Goal: Transaction & Acquisition: Purchase product/service

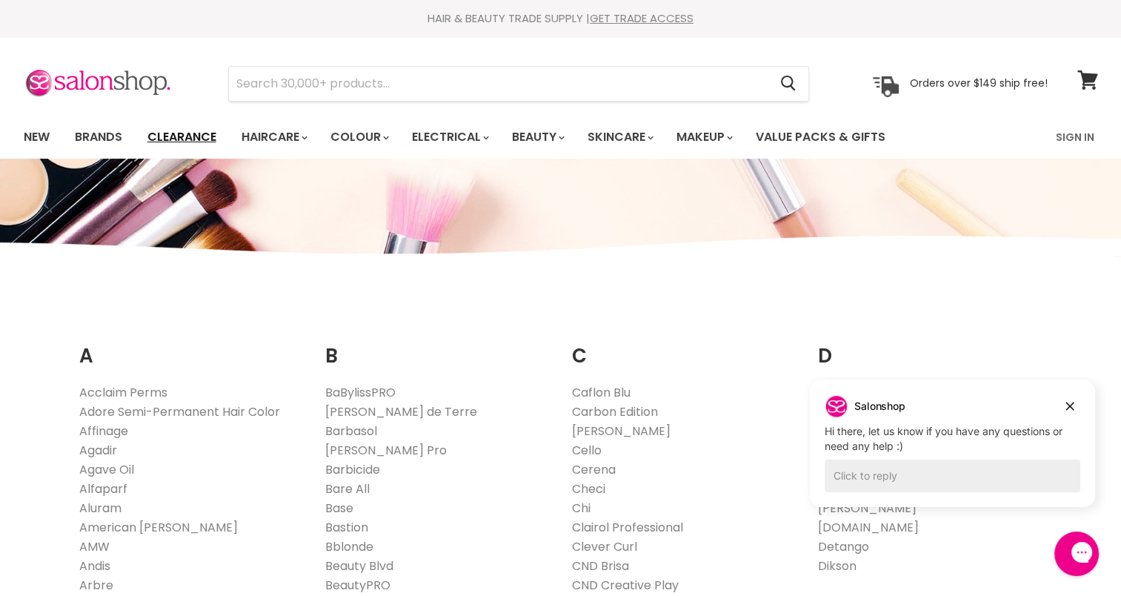
click at [206, 142] on link "Clearance" at bounding box center [181, 136] width 91 height 31
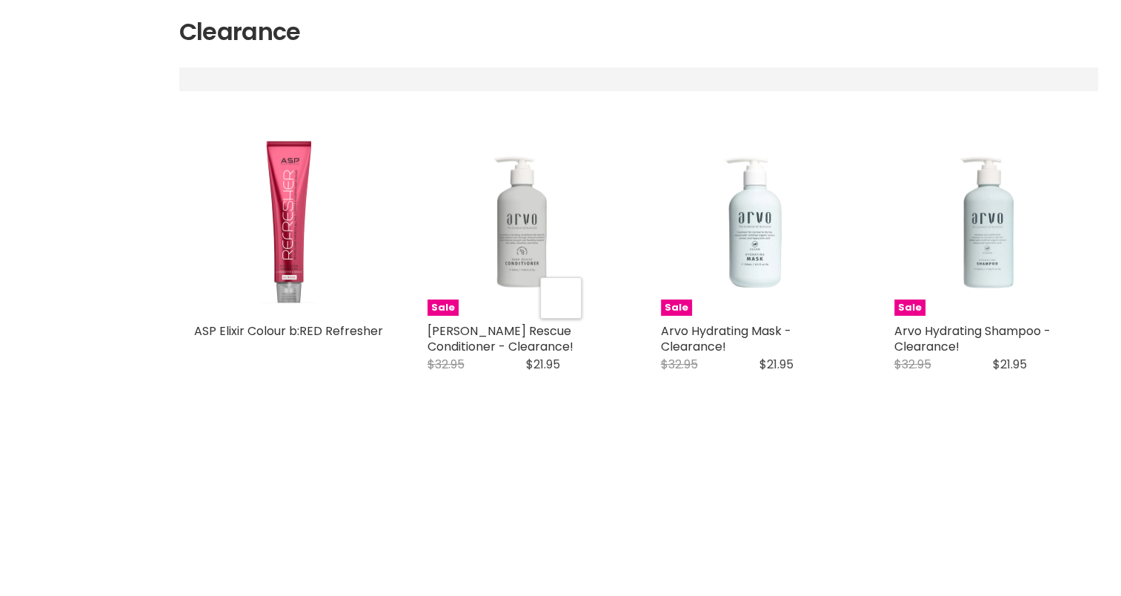
select select "created-descending"
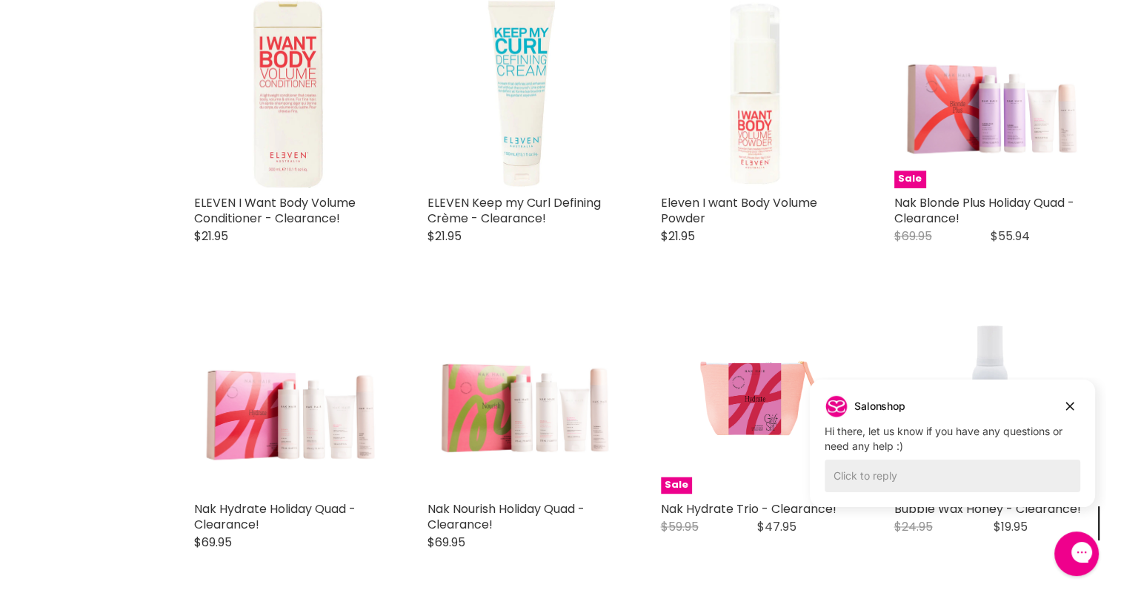
scroll to position [2469, 0]
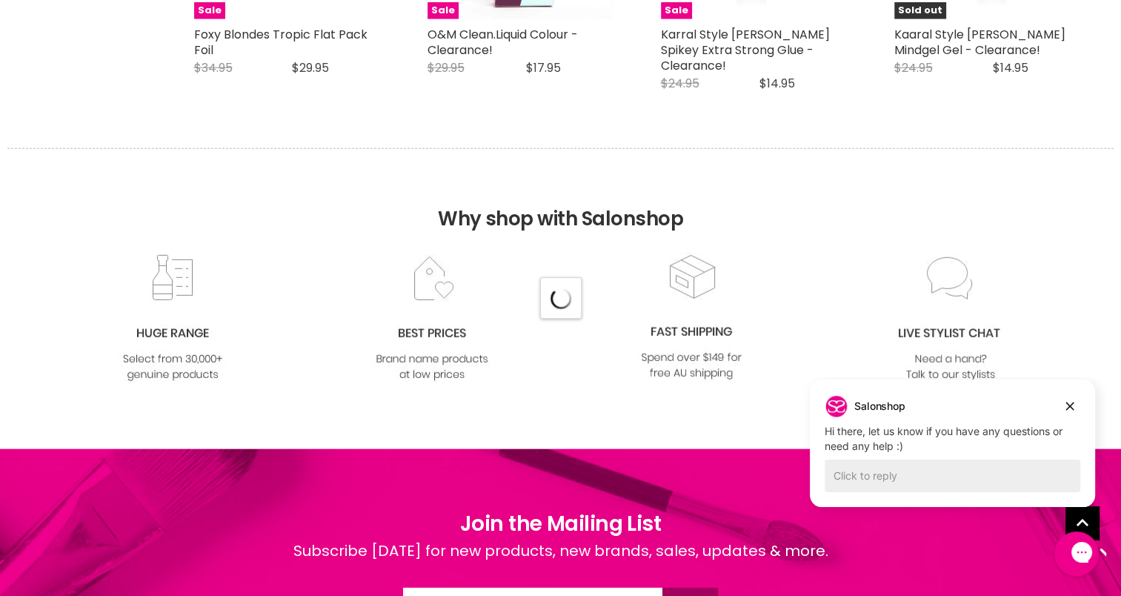
select select "created-descending"
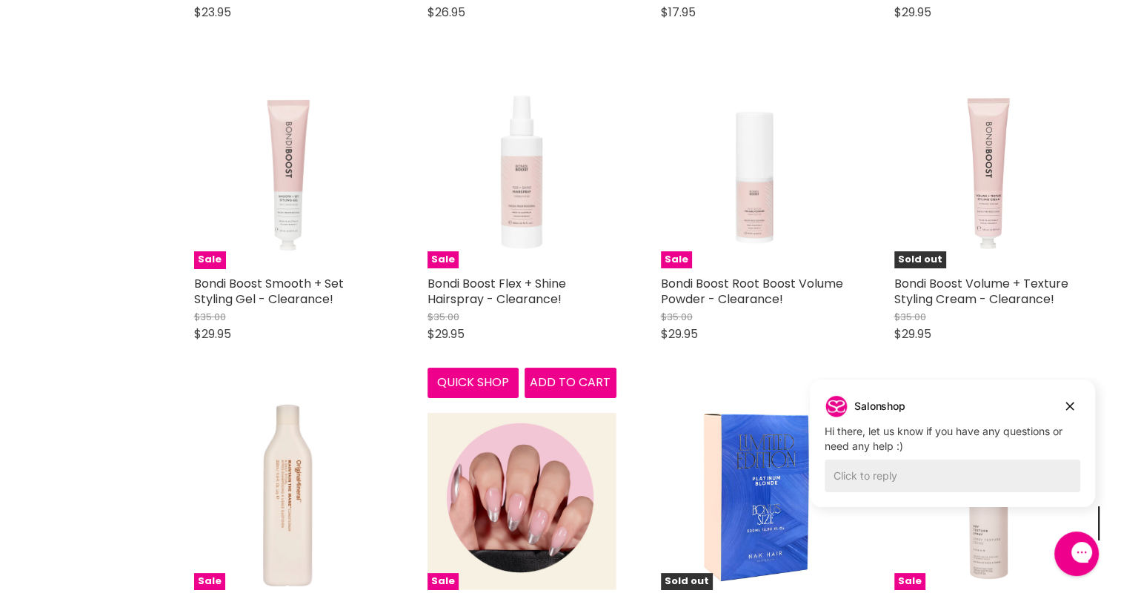
scroll to position [5926, 0]
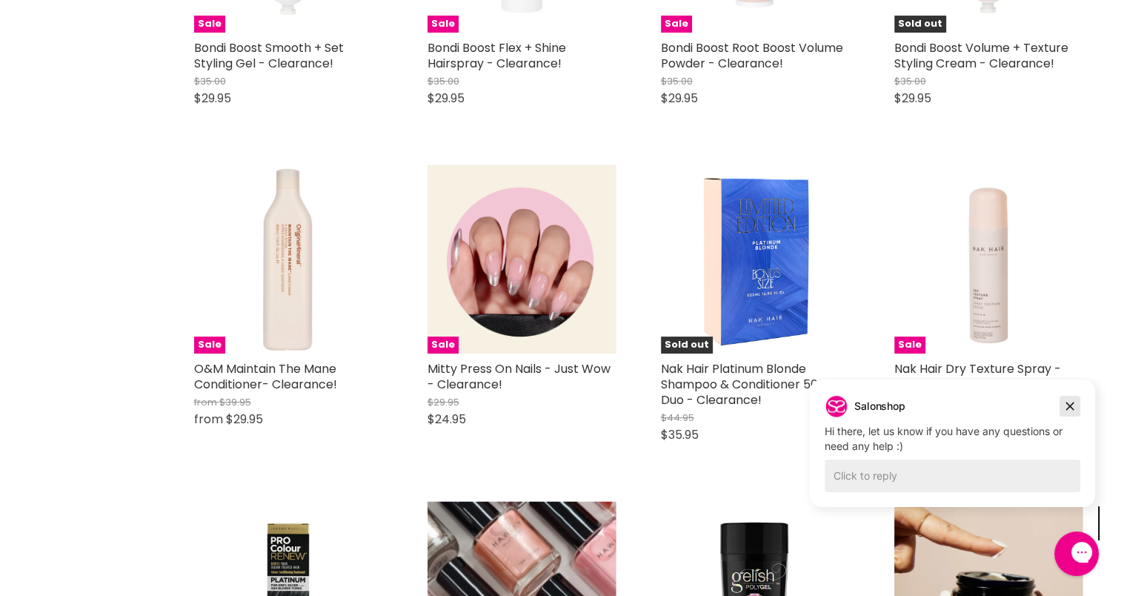
click at [1076, 410] on icon "Dismiss campaign" at bounding box center [1069, 406] width 15 height 18
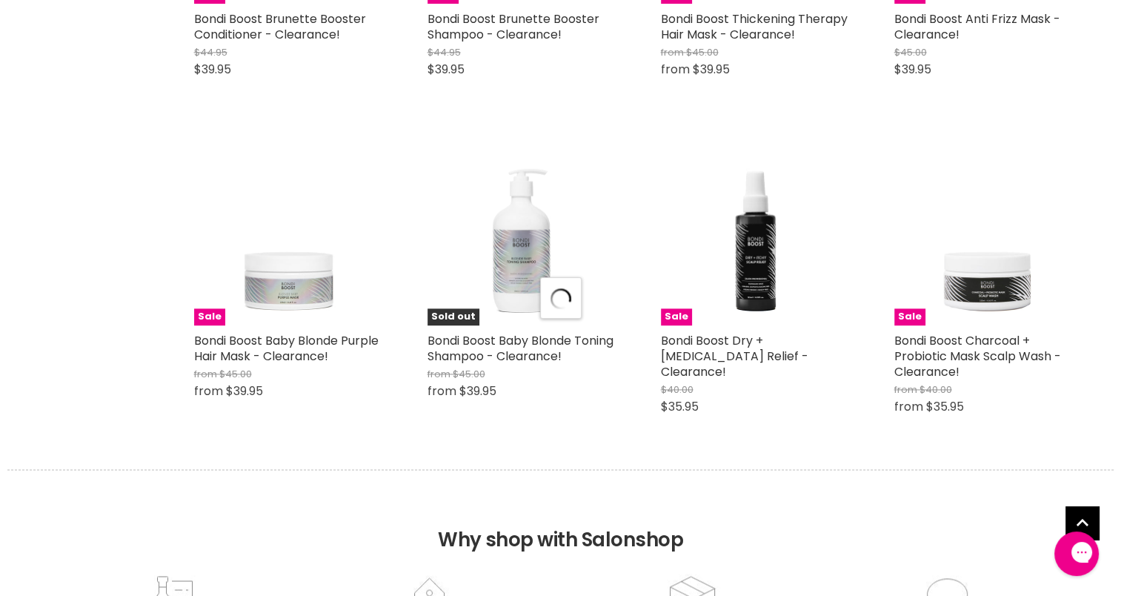
select select "created-descending"
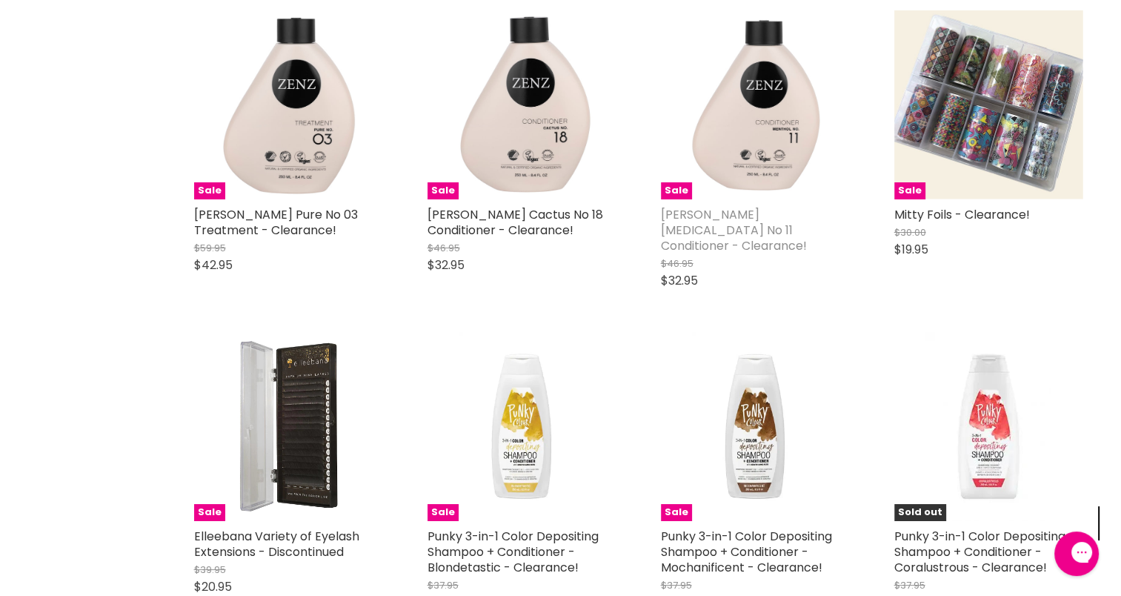
scroll to position [11313, 0]
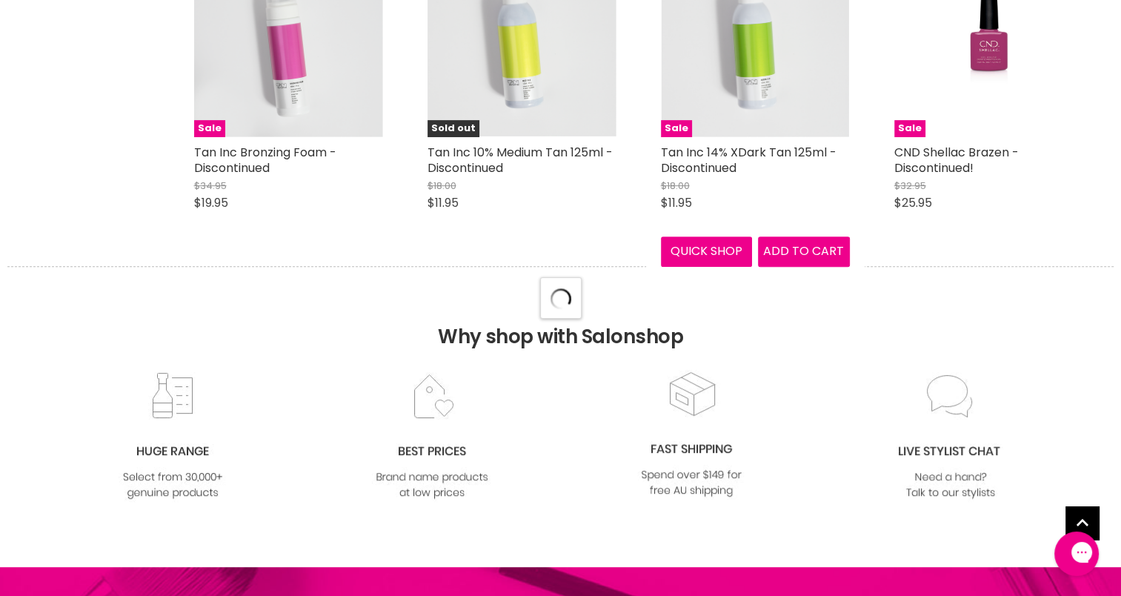
select select "created-descending"
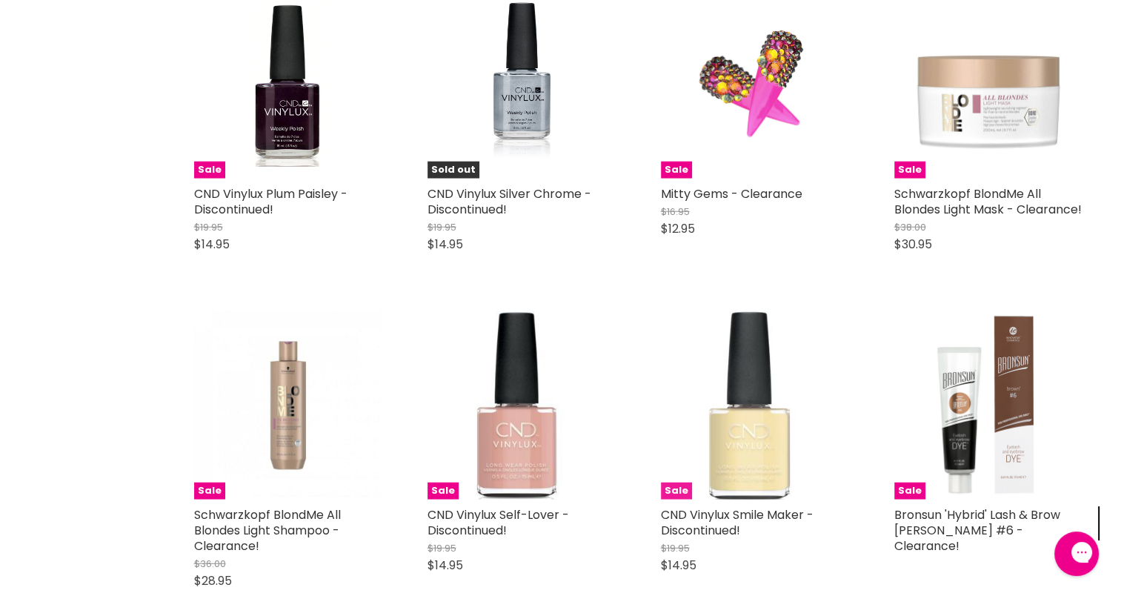
scroll to position [15264, 0]
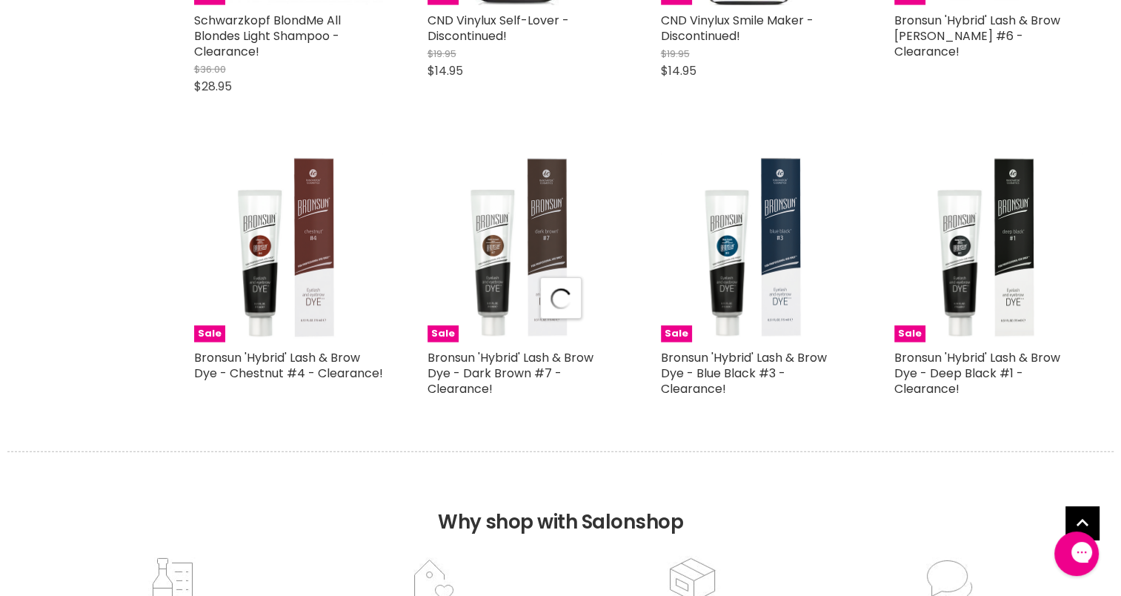
select select "created-descending"
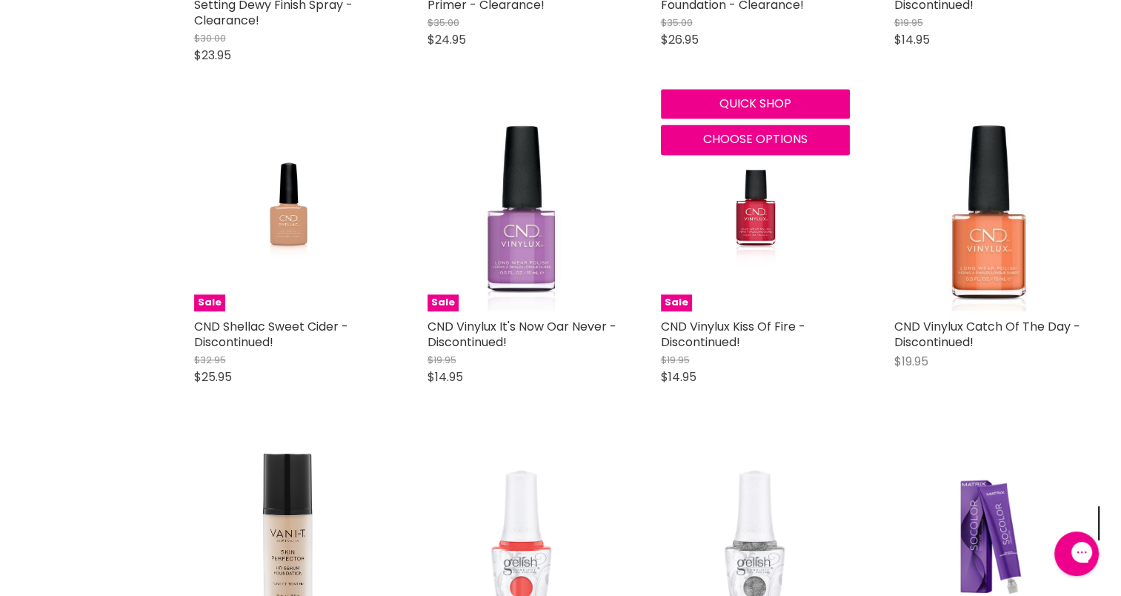
scroll to position [19214, 0]
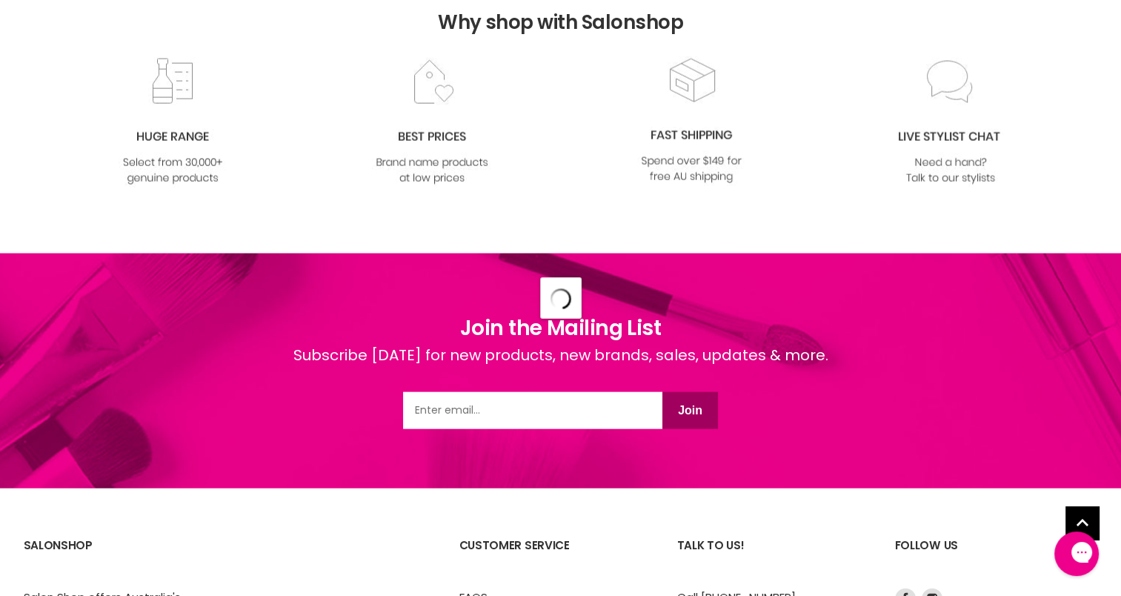
select select "created-descending"
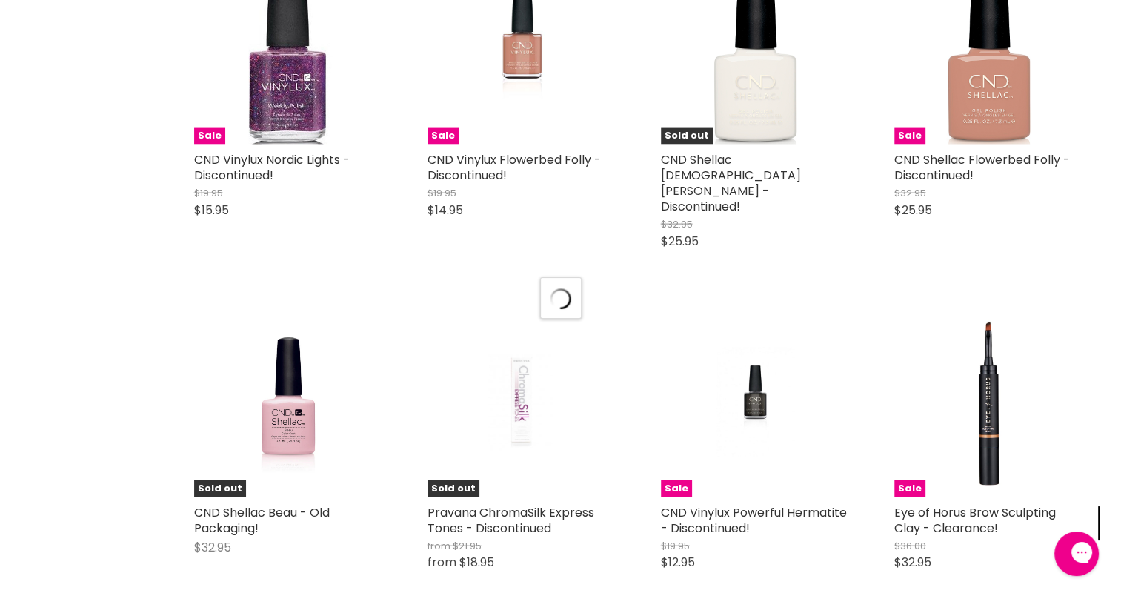
scroll to position [23812, 0]
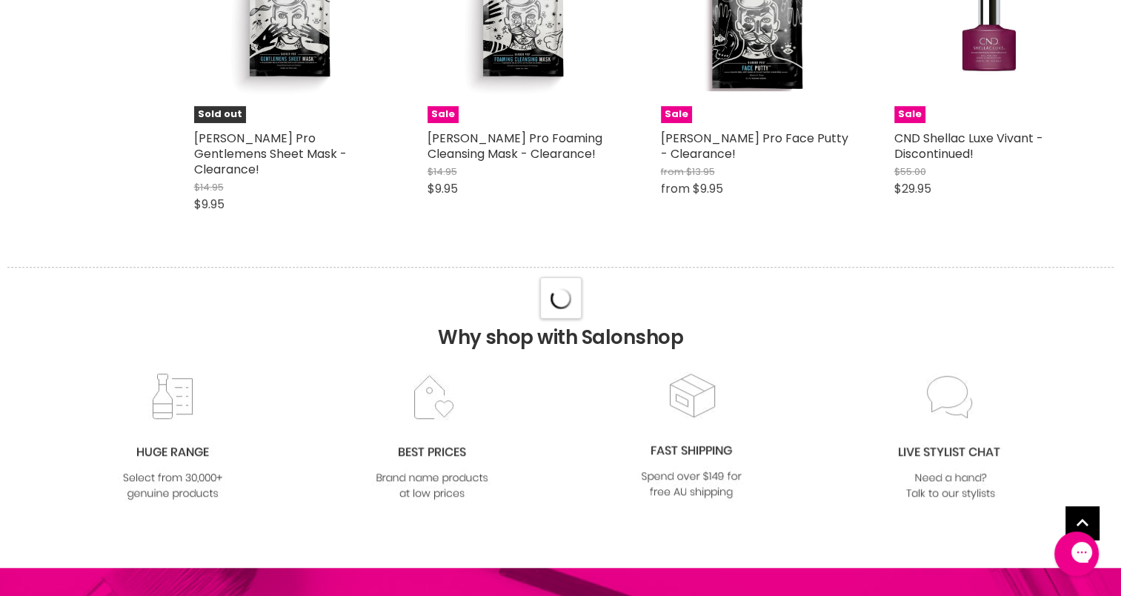
select select "created-descending"
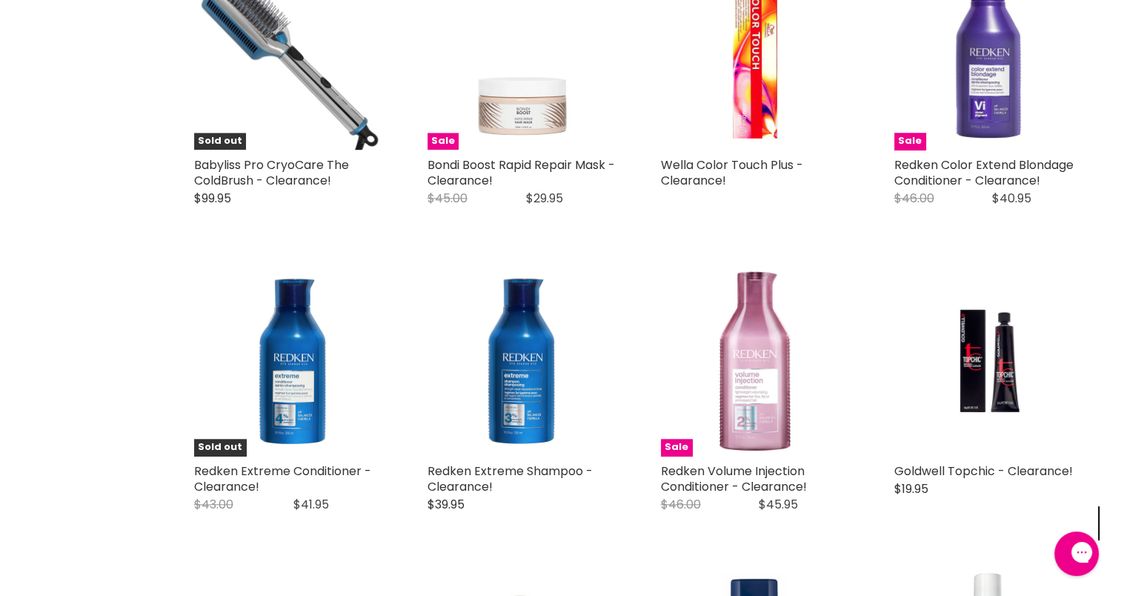
scroll to position [0, 0]
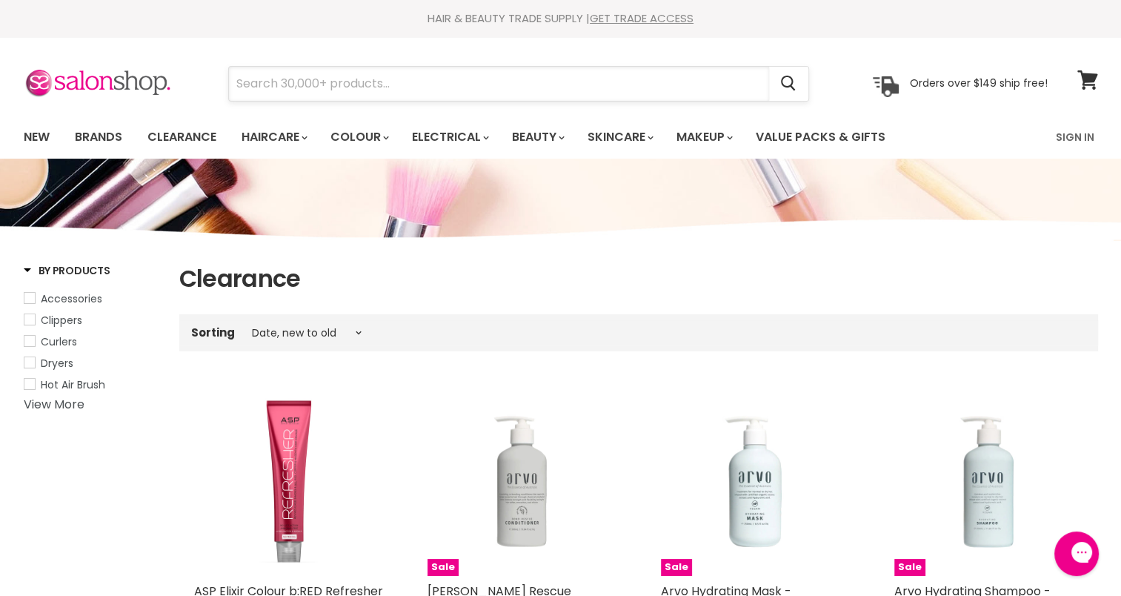
click at [509, 88] on input "Search" at bounding box center [499, 84] width 540 height 34
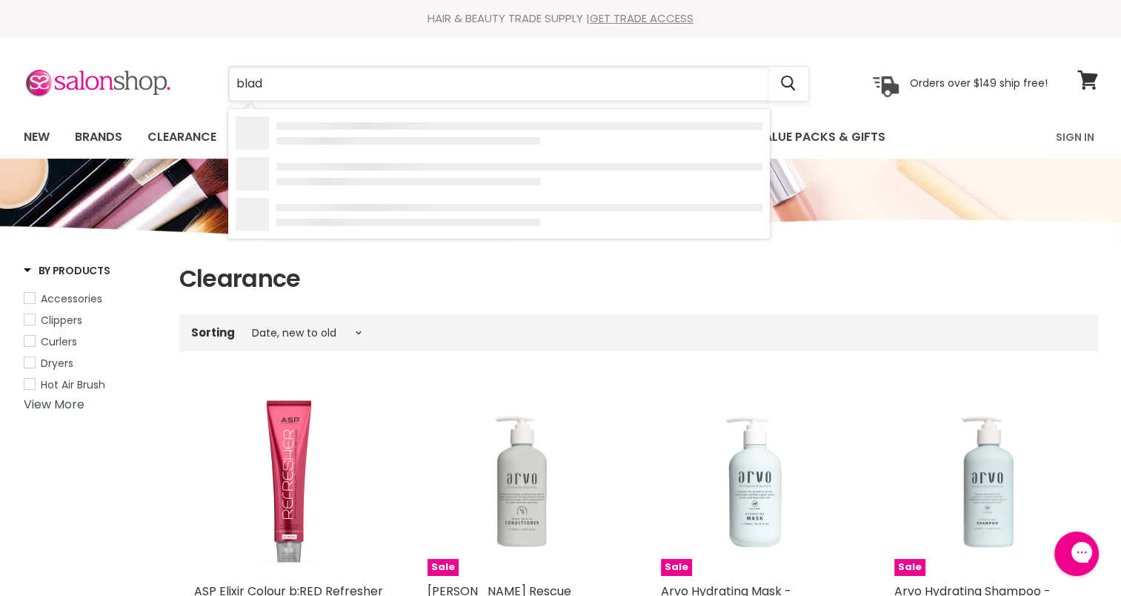
type input "blade"
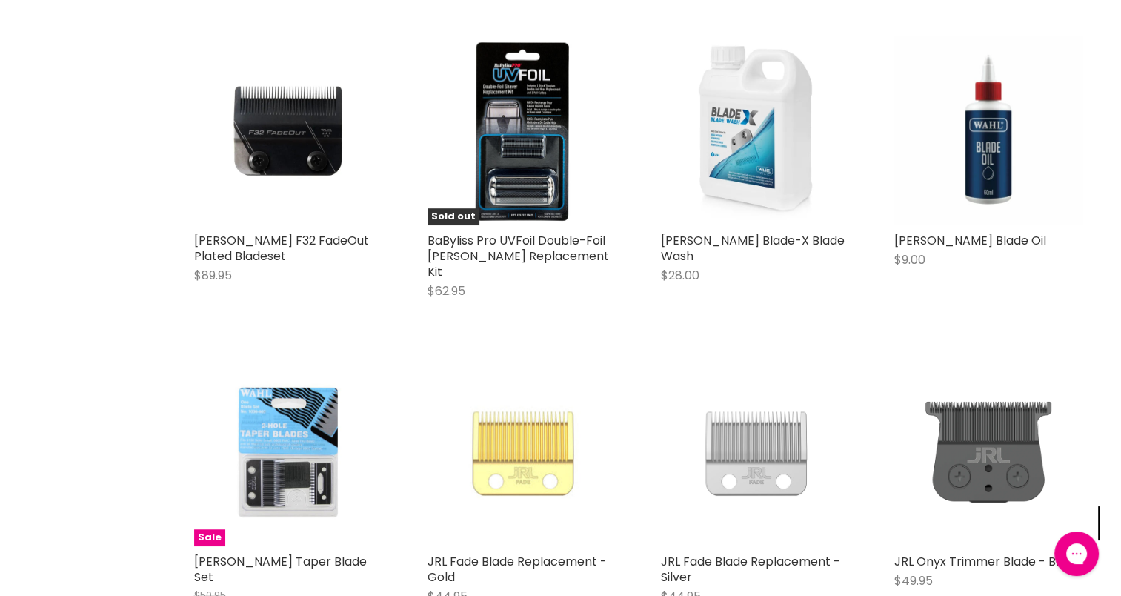
scroll to position [1001, 0]
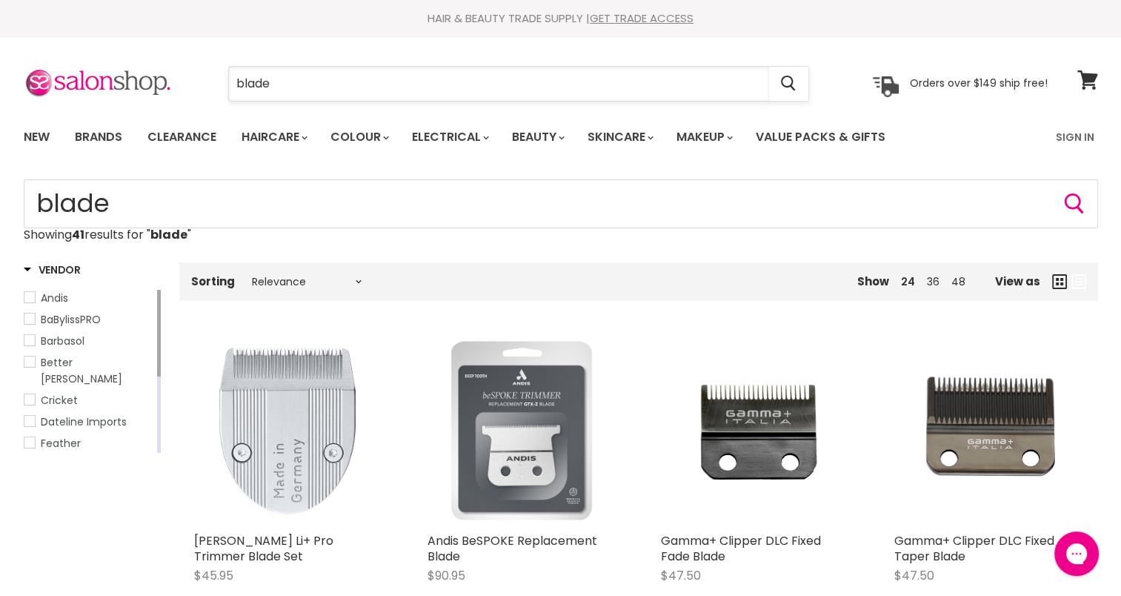
click at [378, 77] on input "blade" at bounding box center [499, 84] width 540 height 34
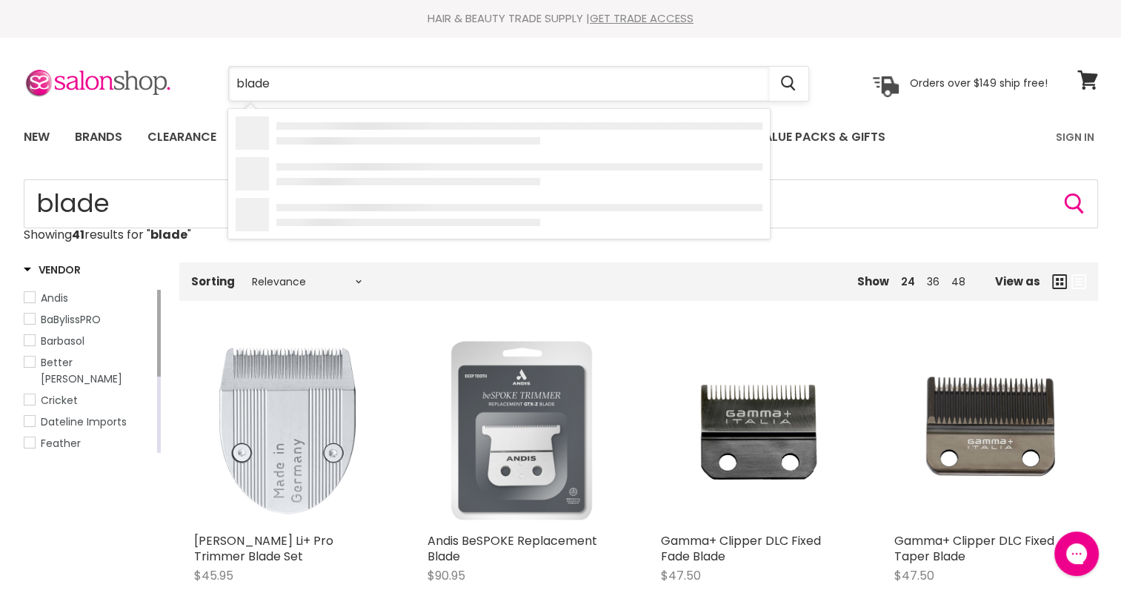
click at [379, 77] on input "blade" at bounding box center [499, 84] width 540 height 34
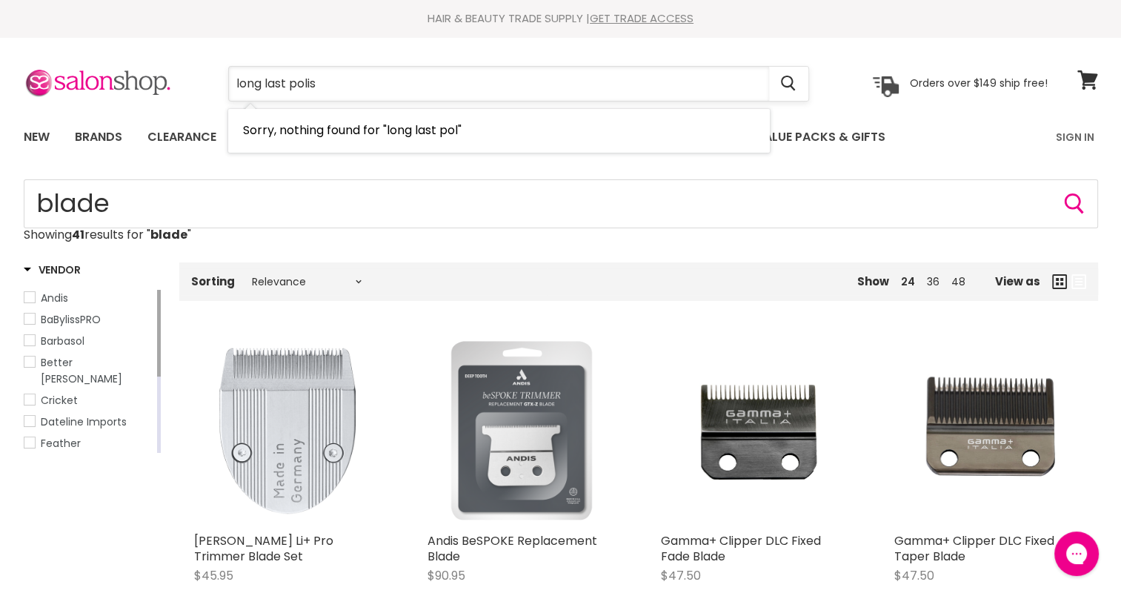
type input "long last polish"
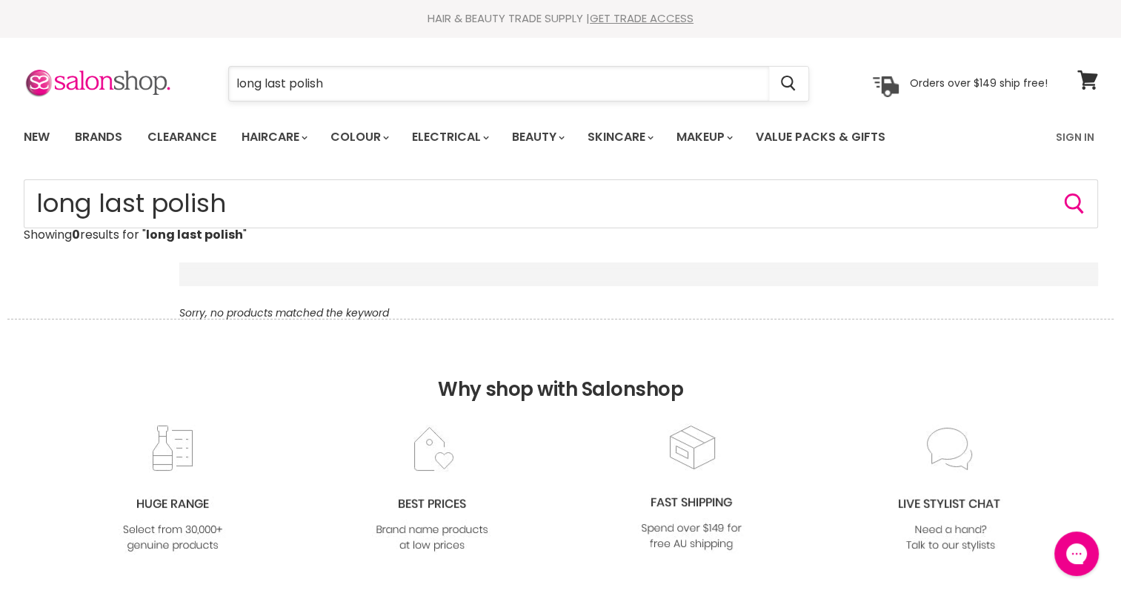
click at [389, 88] on input "long last polish" at bounding box center [499, 84] width 540 height 34
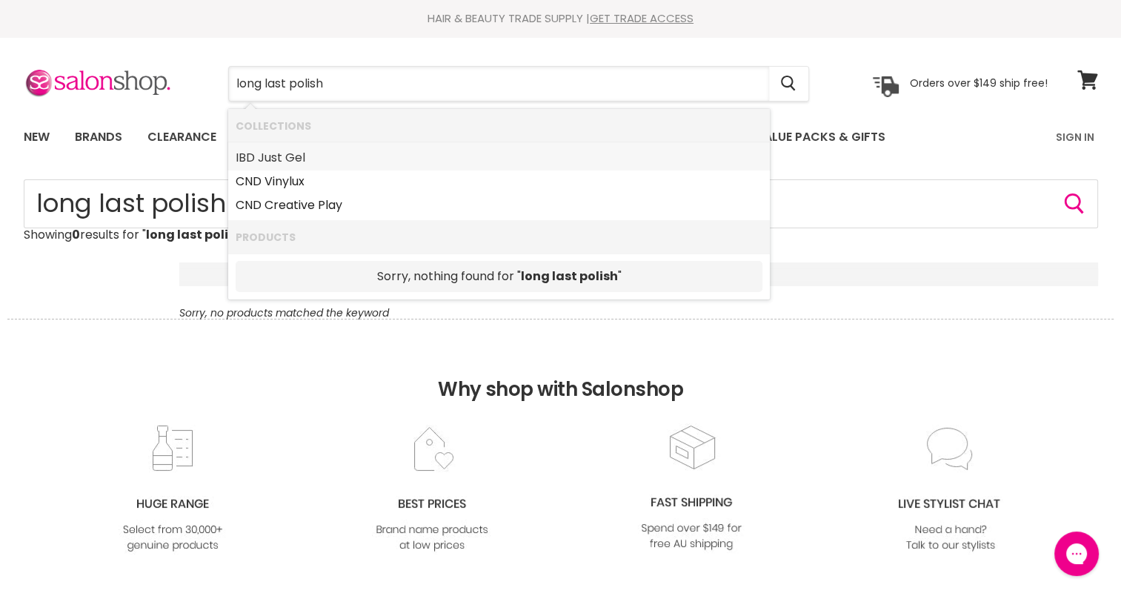
click at [296, 159] on link "IBD Just Gel" at bounding box center [499, 158] width 527 height 24
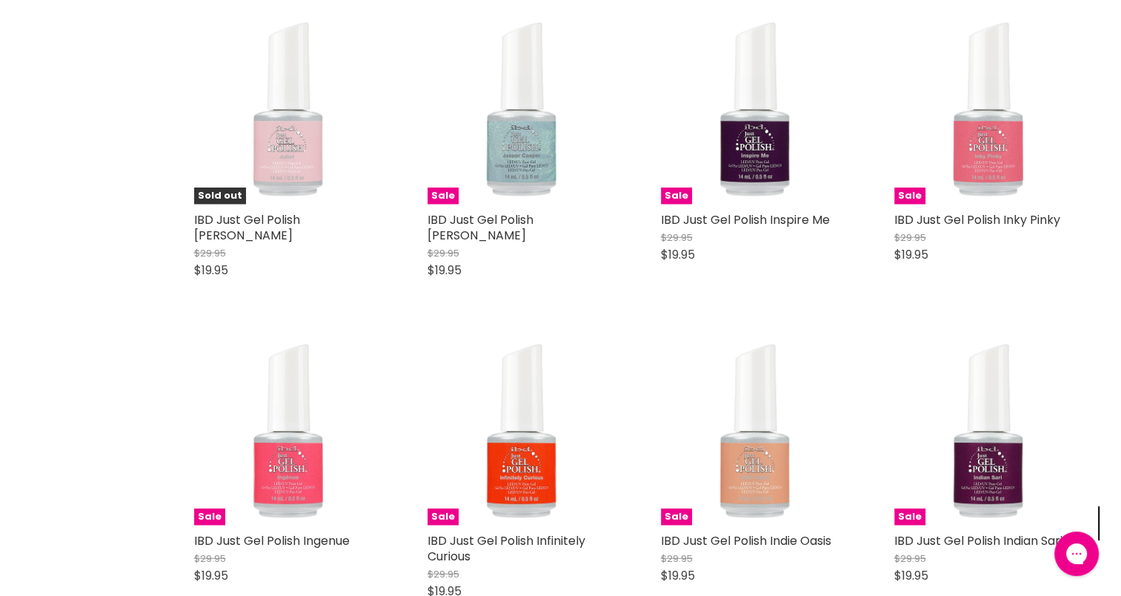
scroll to position [3401, 0]
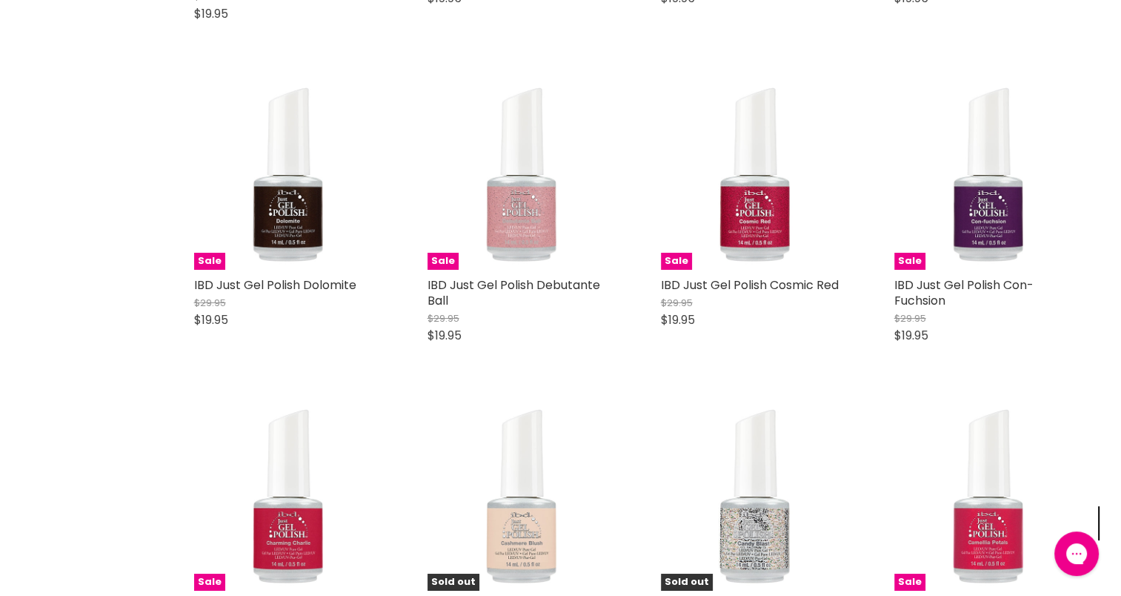
scroll to position [5237, 0]
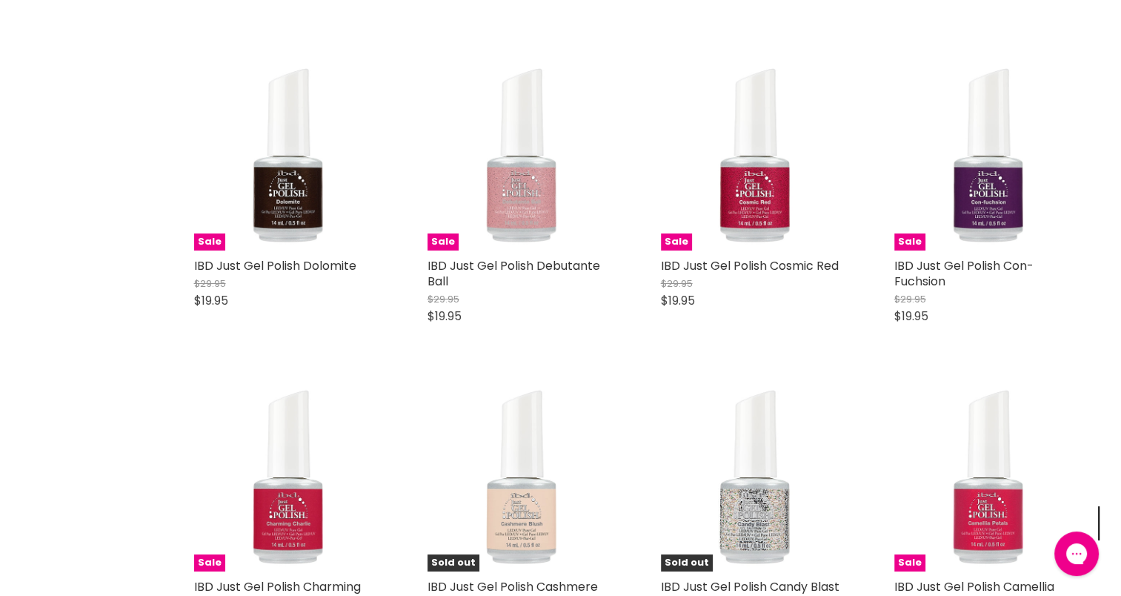
drag, startPoint x: 1119, startPoint y: 357, endPoint x: 1131, endPoint y: 378, distance: 23.9
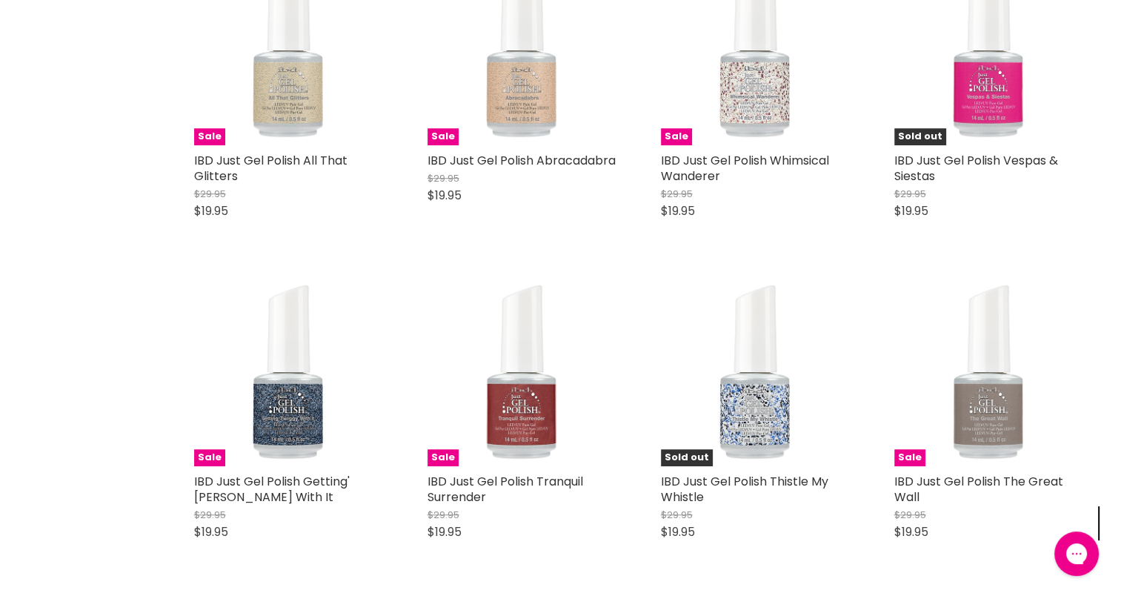
scroll to position [6684, 0]
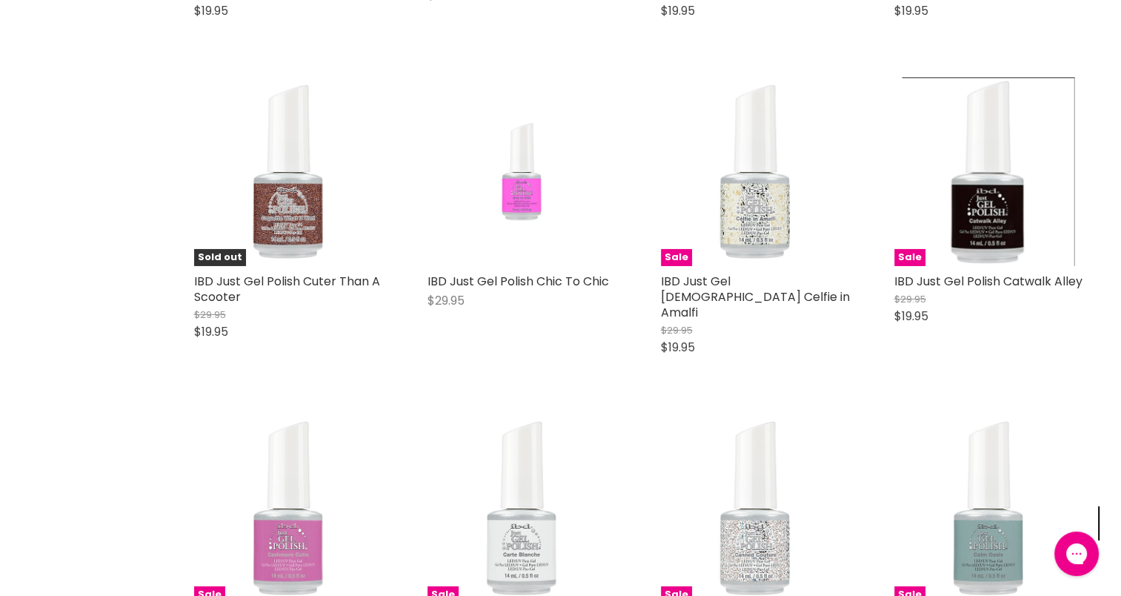
scroll to position [10686, 0]
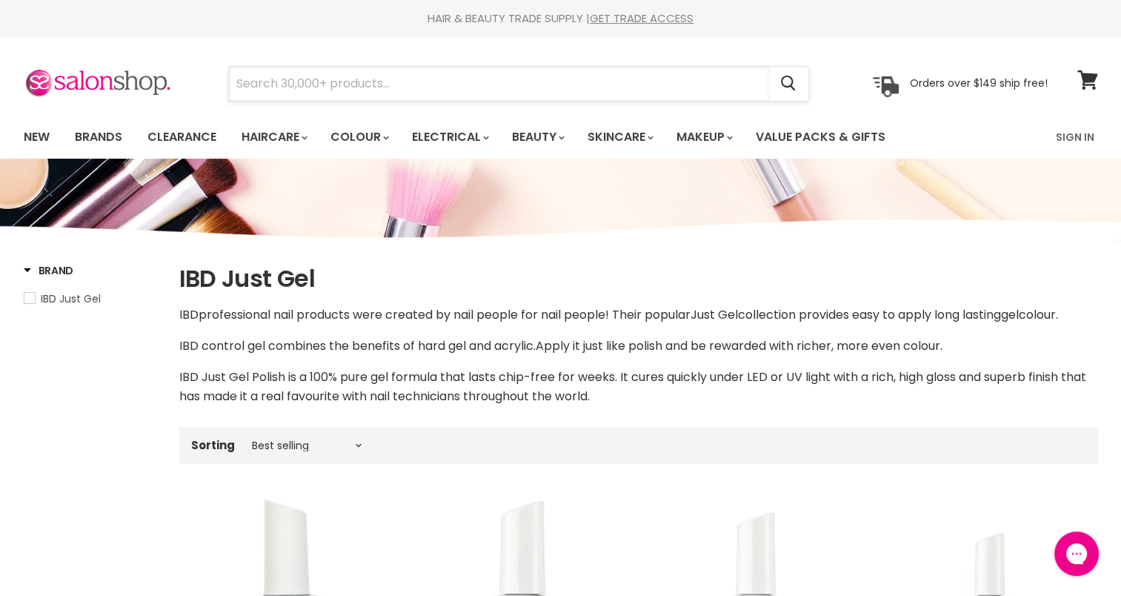
click at [481, 84] on input "Search" at bounding box center [499, 84] width 540 height 34
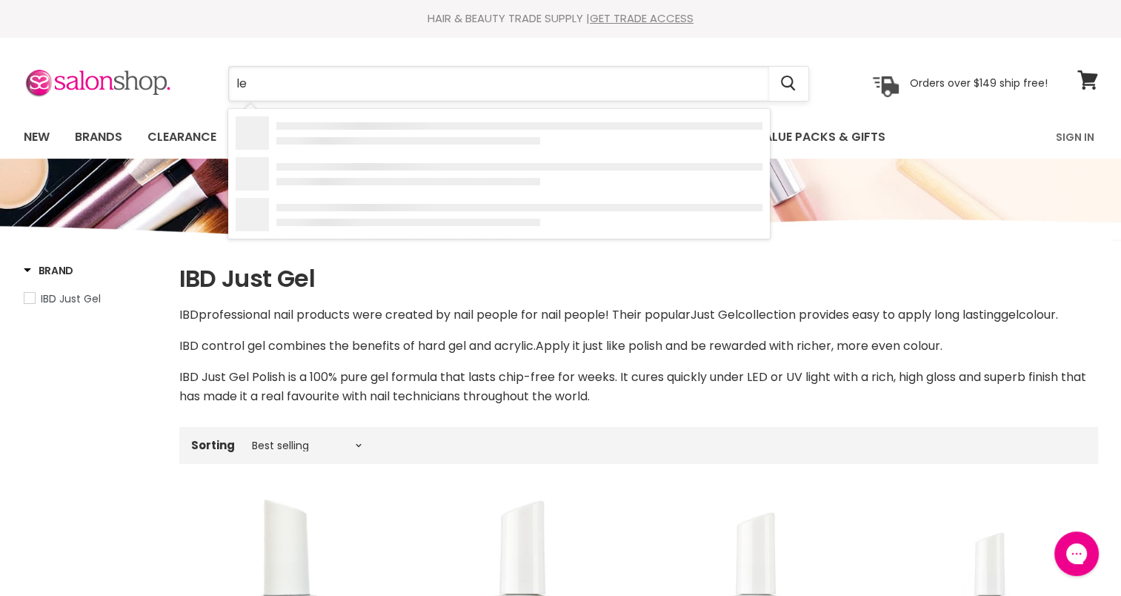
type input "led"
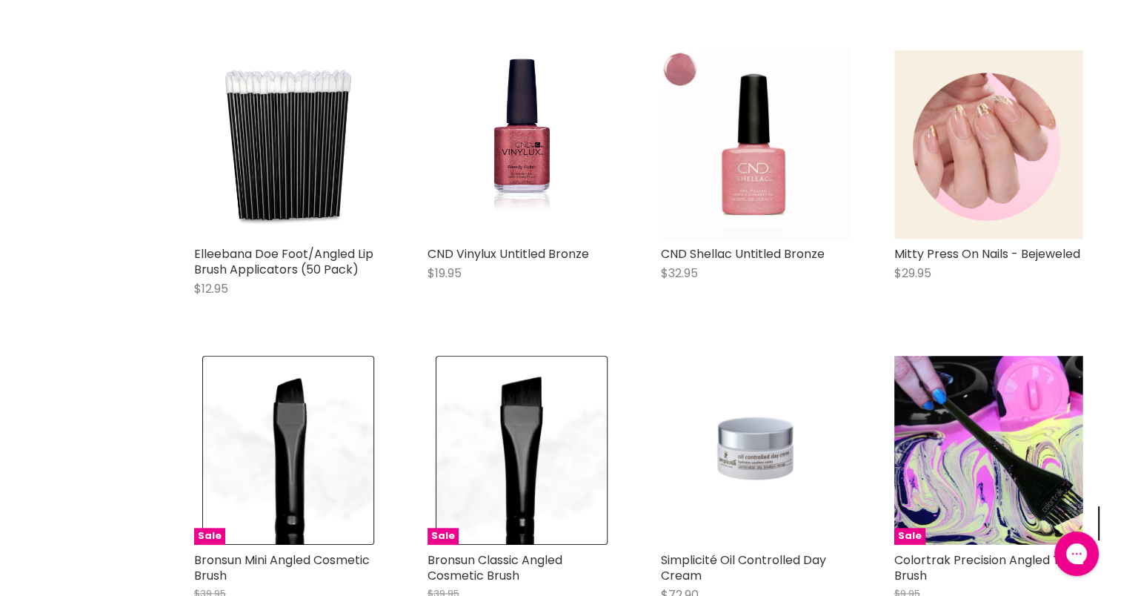
scroll to position [1530, 0]
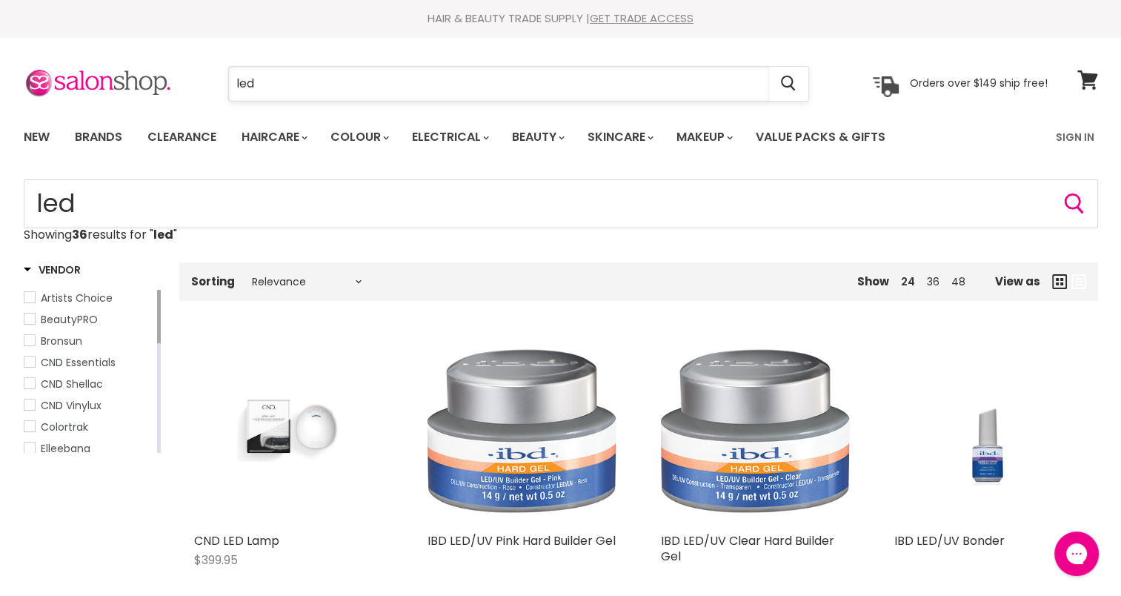
click at [267, 83] on input "led" at bounding box center [499, 84] width 540 height 34
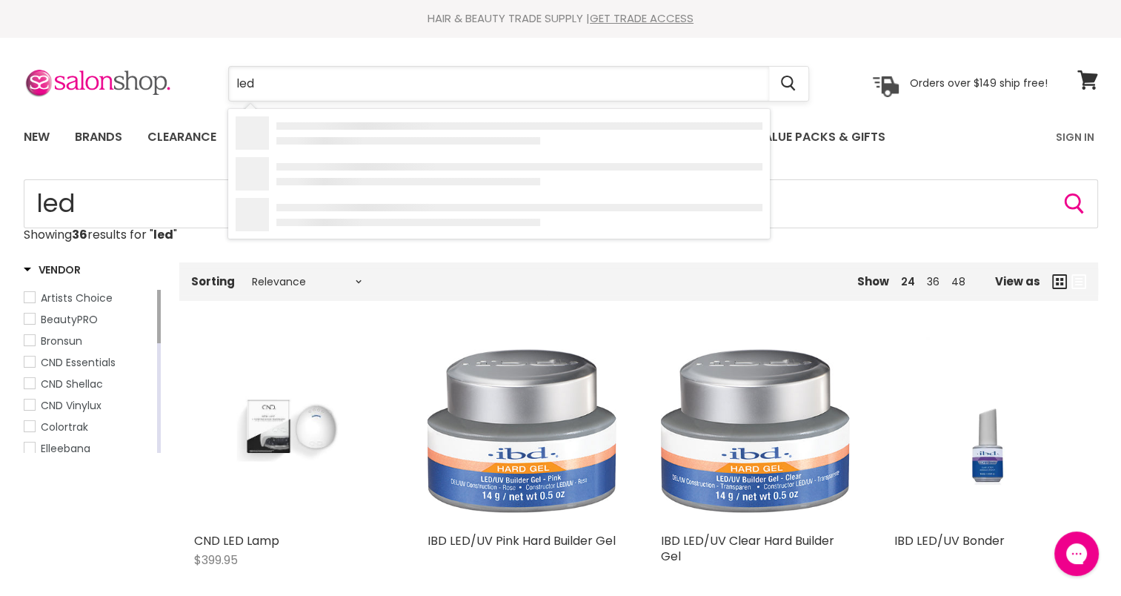
click at [267, 83] on input "led" at bounding box center [499, 84] width 540 height 34
type input "polish"
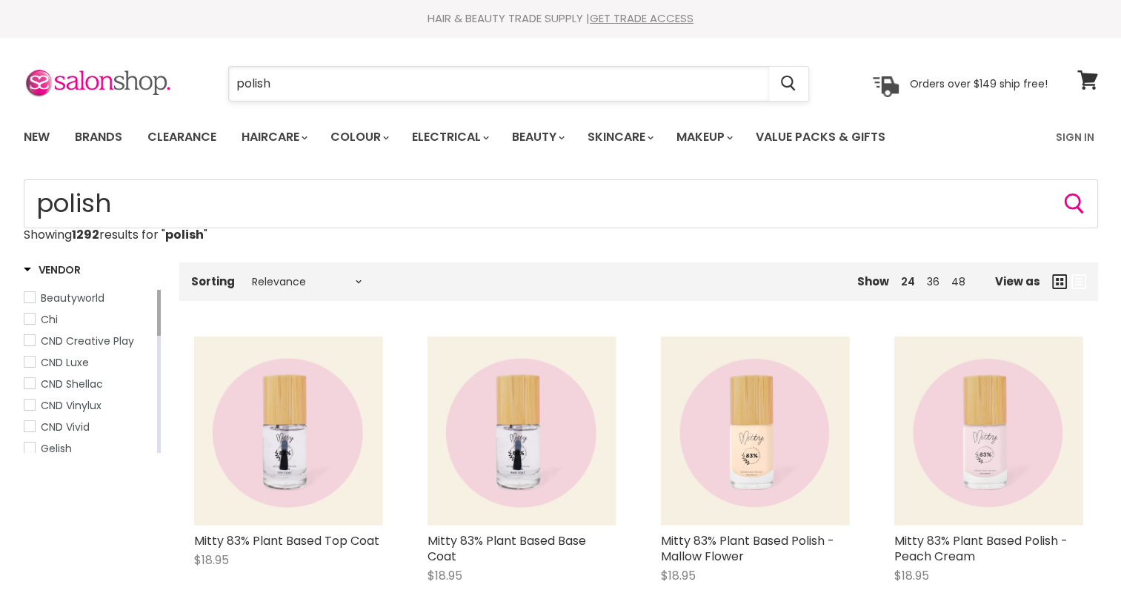
click at [289, 87] on input "polish" at bounding box center [499, 84] width 540 height 34
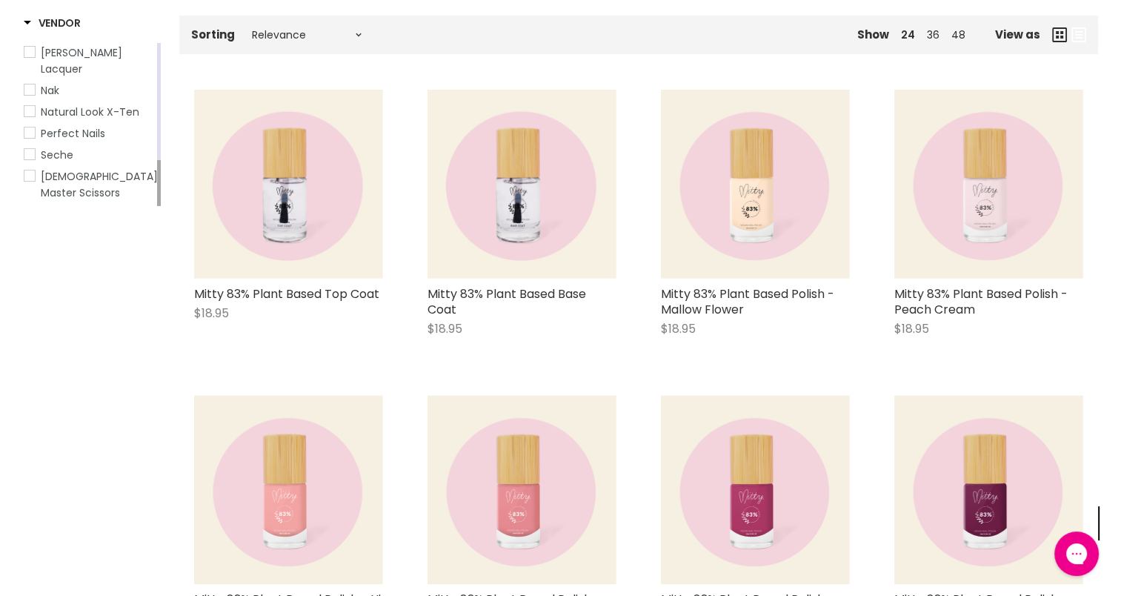
drag, startPoint x: 157, startPoint y: 82, endPoint x: 171, endPoint y: 228, distance: 146.6
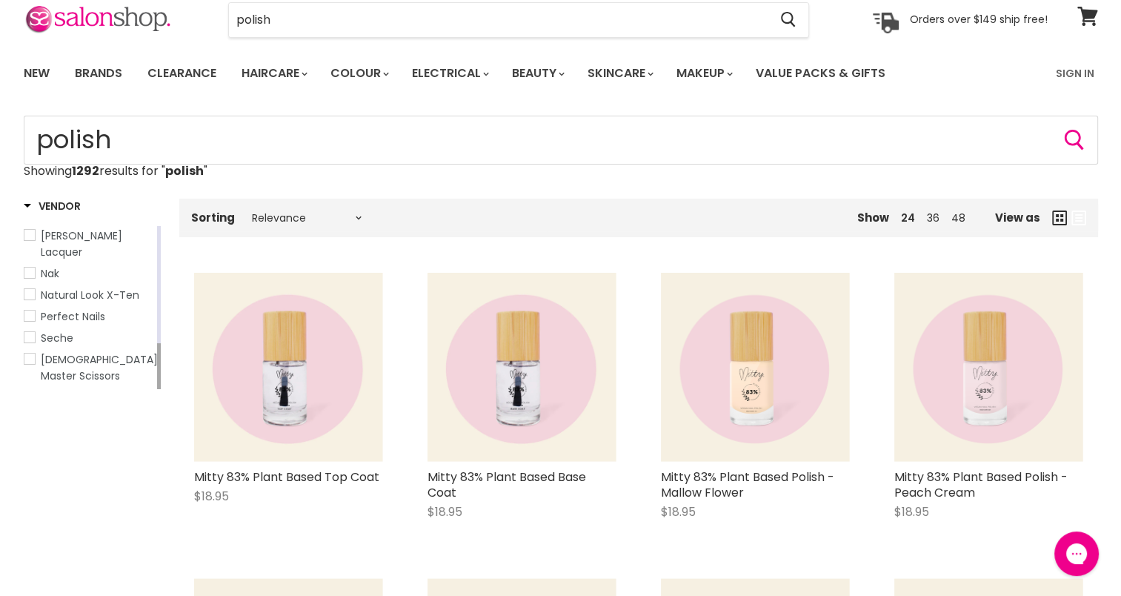
scroll to position [0, 0]
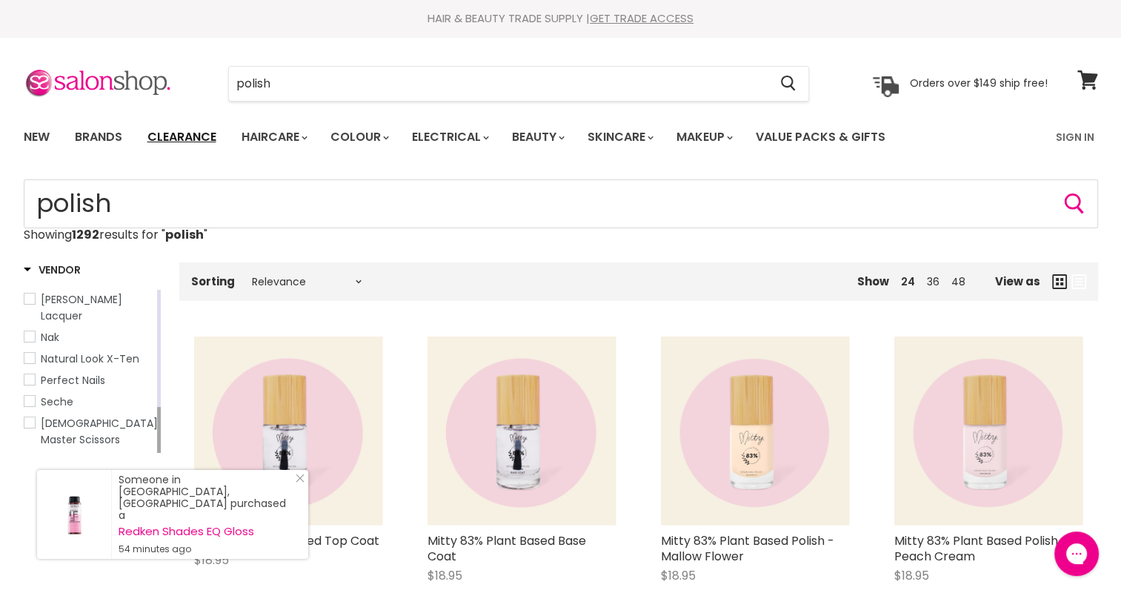
click at [181, 144] on link "Clearance" at bounding box center [181, 136] width 91 height 31
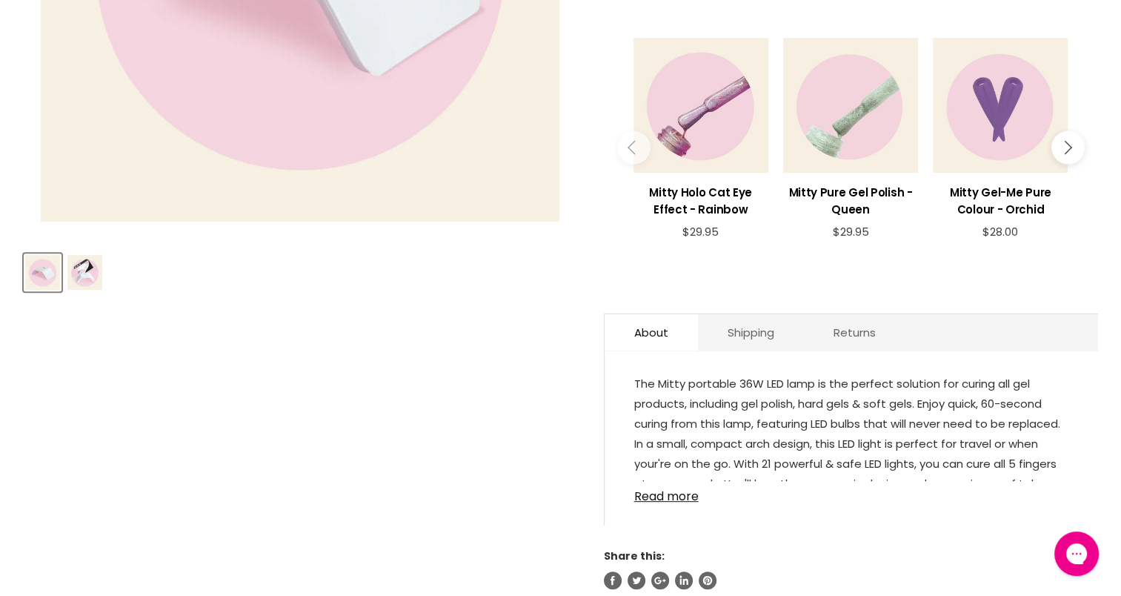
scroll to position [741, 0]
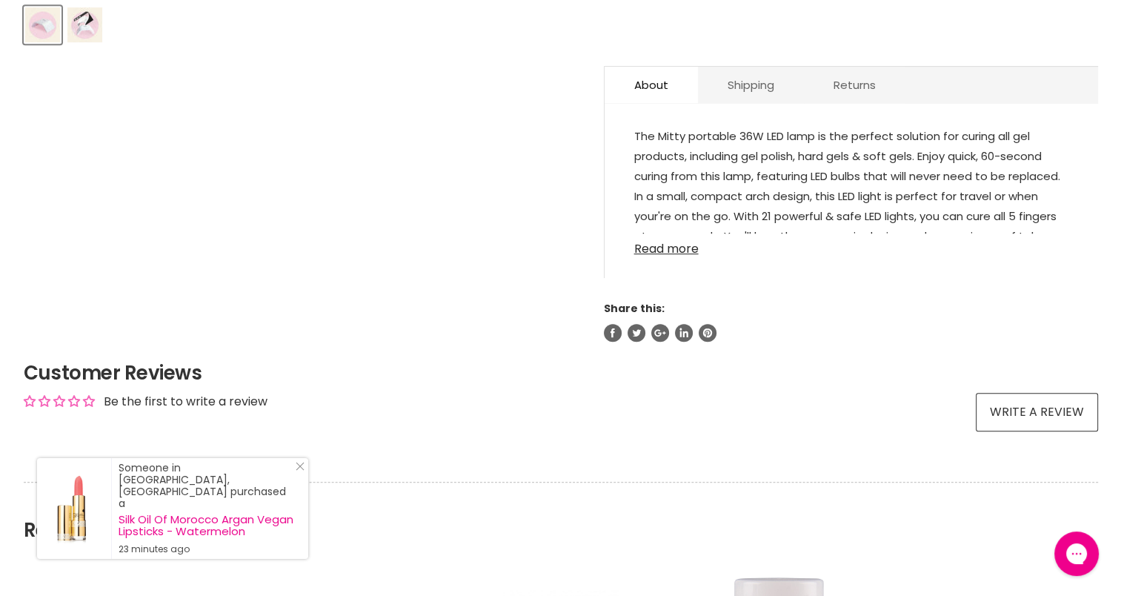
click at [691, 250] on link "Read more" at bounding box center [851, 244] width 434 height 22
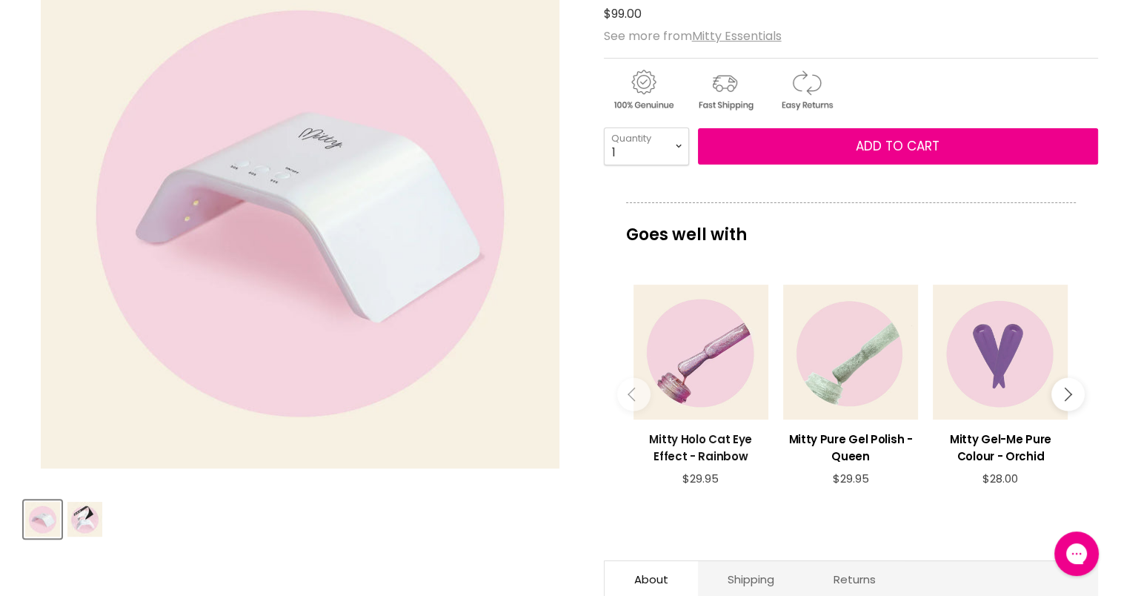
scroll to position [0, 0]
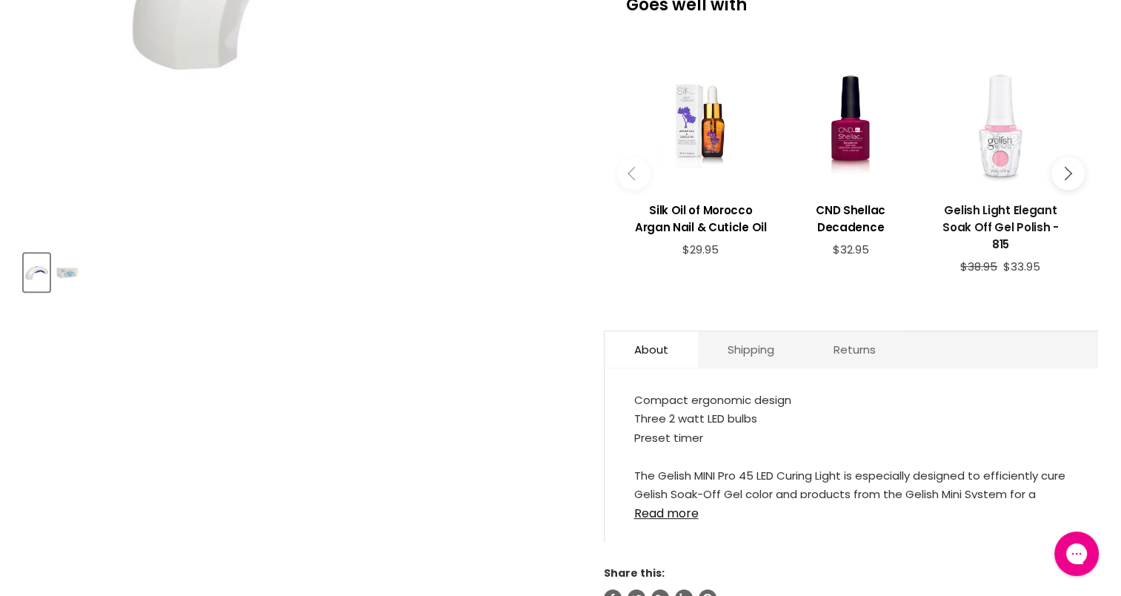
scroll to position [741, 0]
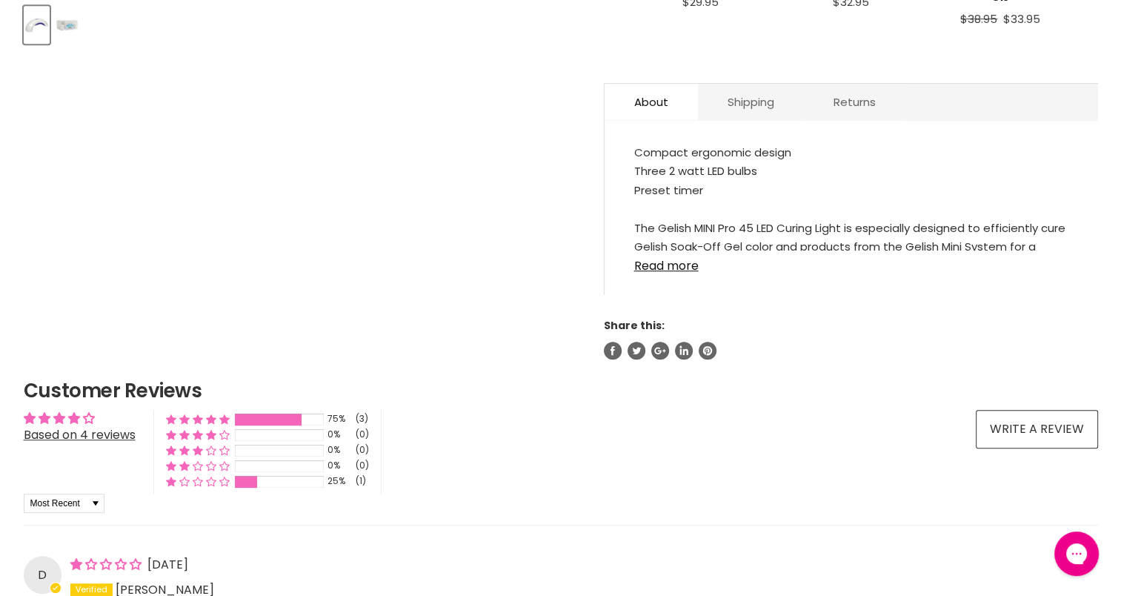
click at [684, 265] on link "Read more" at bounding box center [851, 261] width 434 height 22
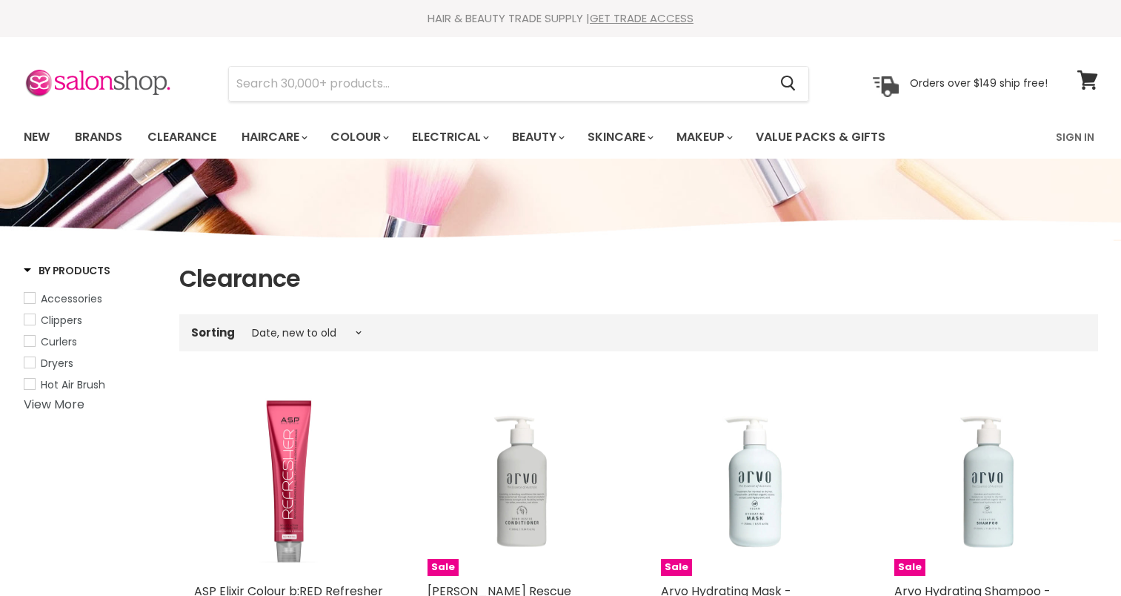
select select "created-descending"
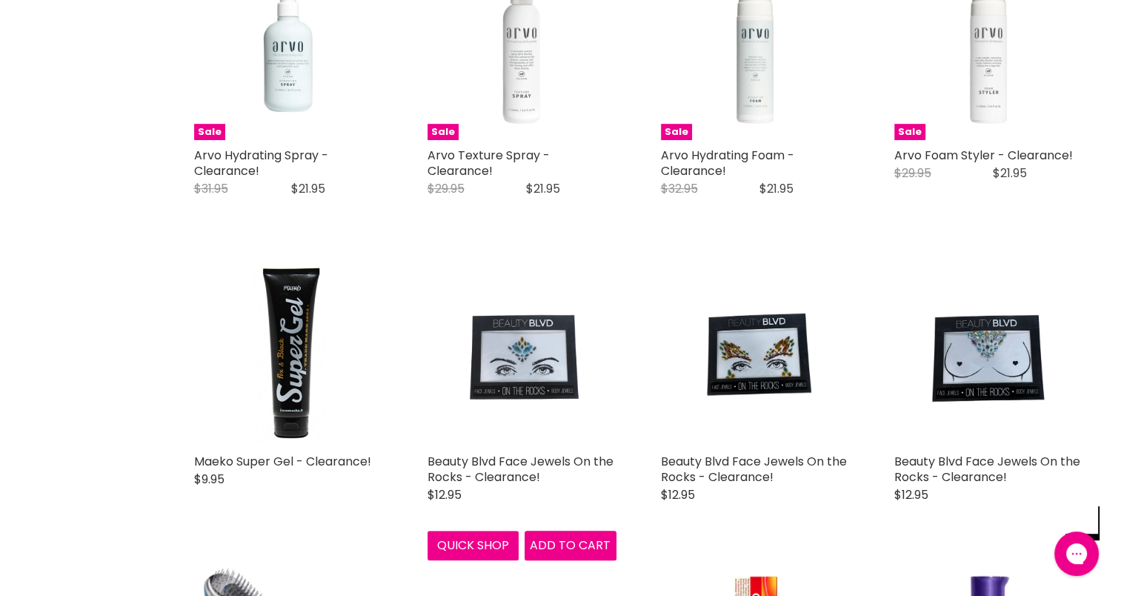
scroll to position [987, 0]
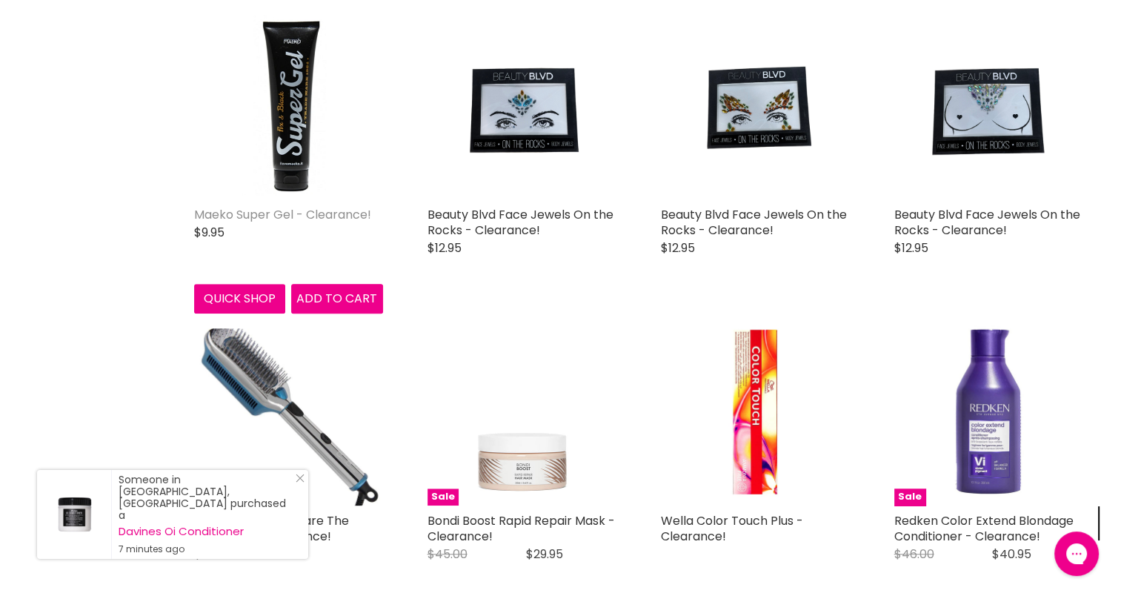
click at [273, 213] on link "Maeko Super Gel - Clearance!" at bounding box center [282, 214] width 177 height 17
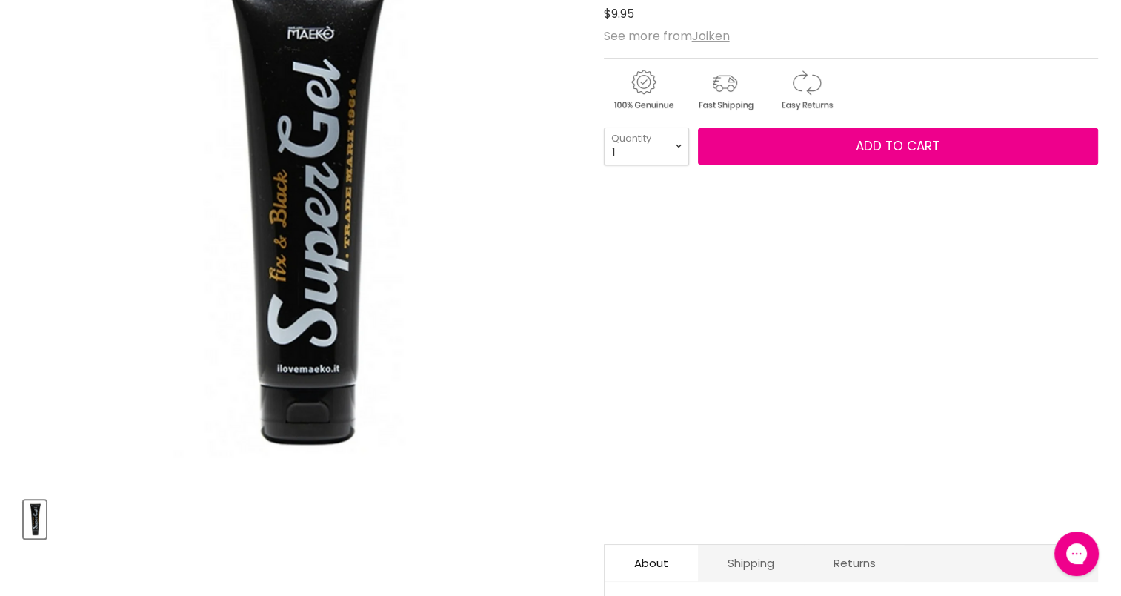
scroll to position [493, 0]
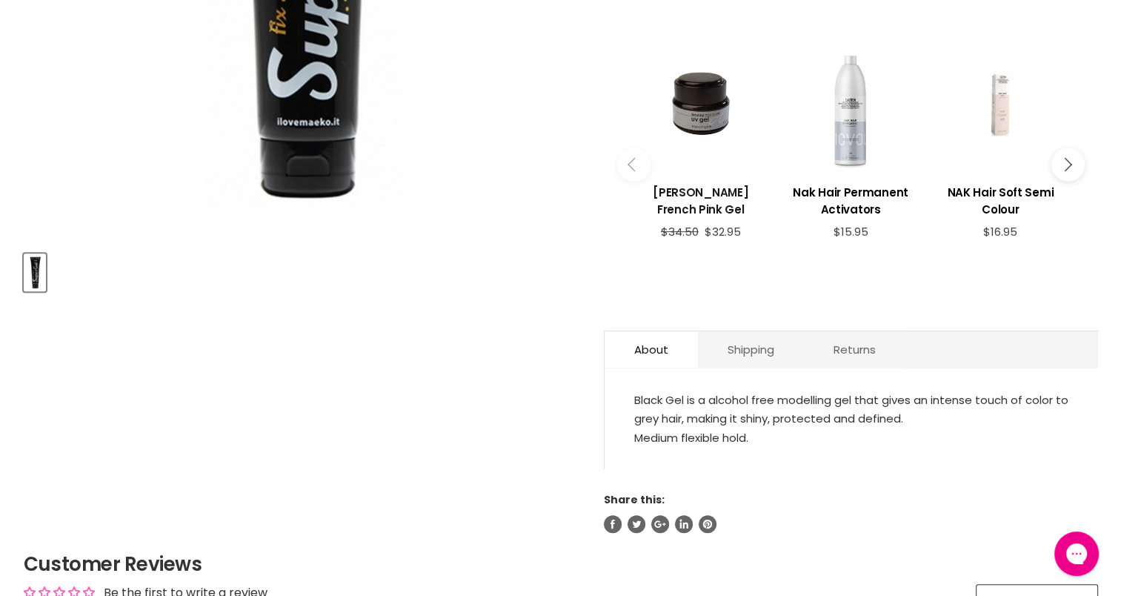
click at [697, 192] on h3 "[PERSON_NAME] French Pink Gel" at bounding box center [700, 201] width 135 height 34
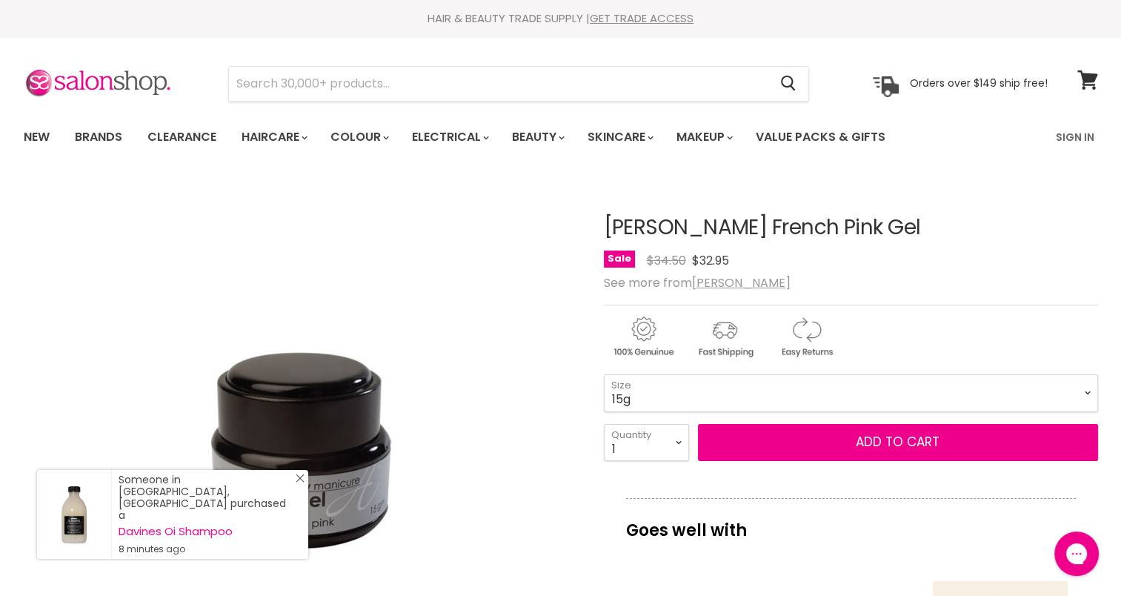
click at [301, 482] on icon "Close Icon" at bounding box center [300, 477] width 9 height 9
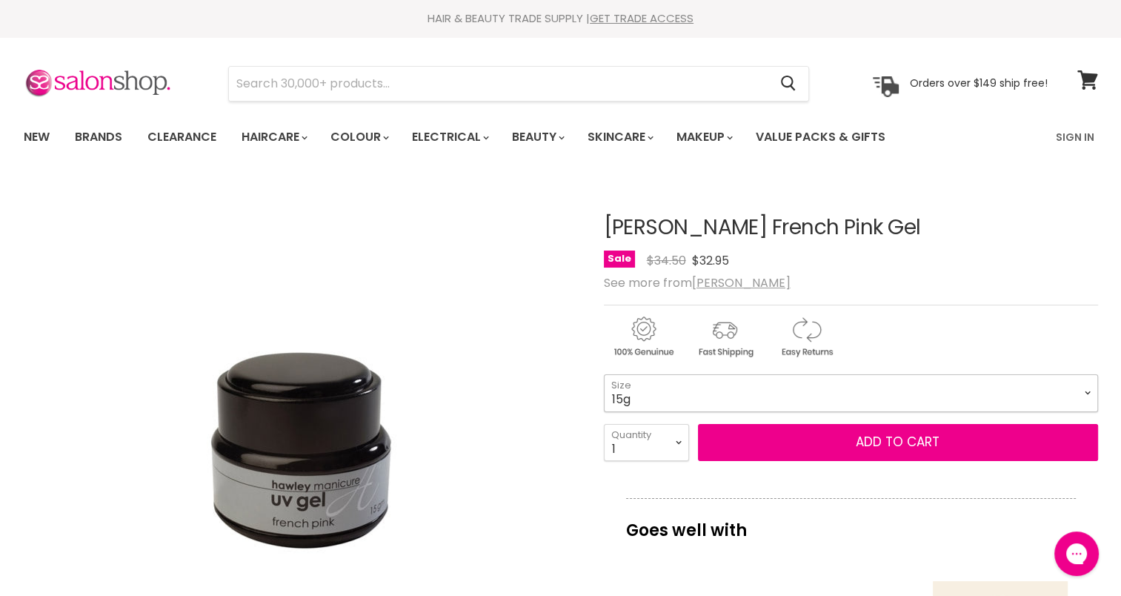
click at [1084, 391] on select "15g" at bounding box center [851, 392] width 494 height 37
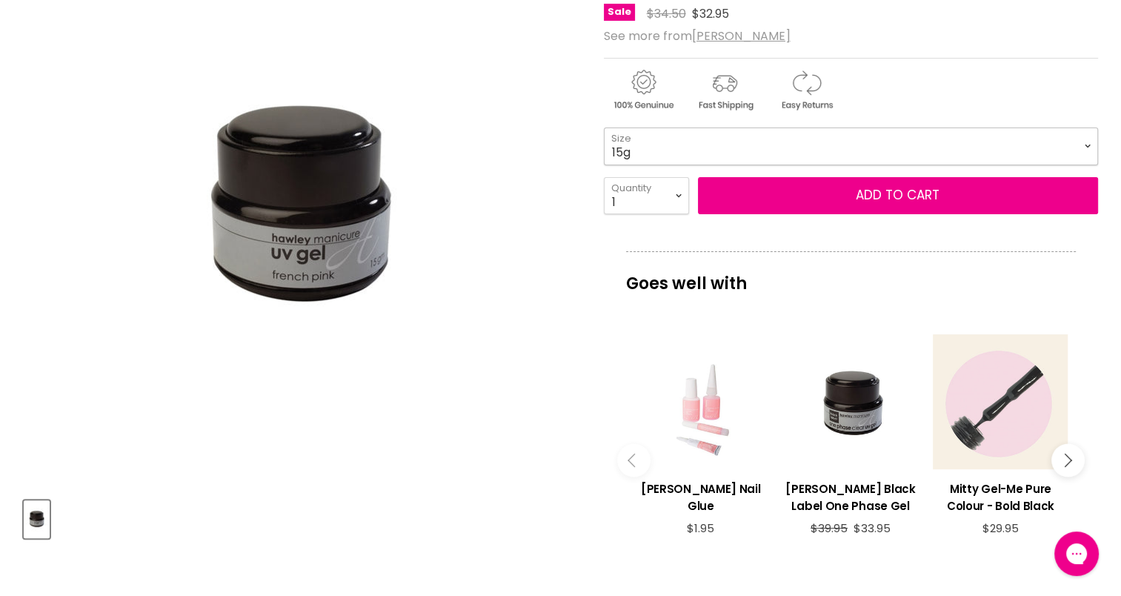
scroll to position [493, 0]
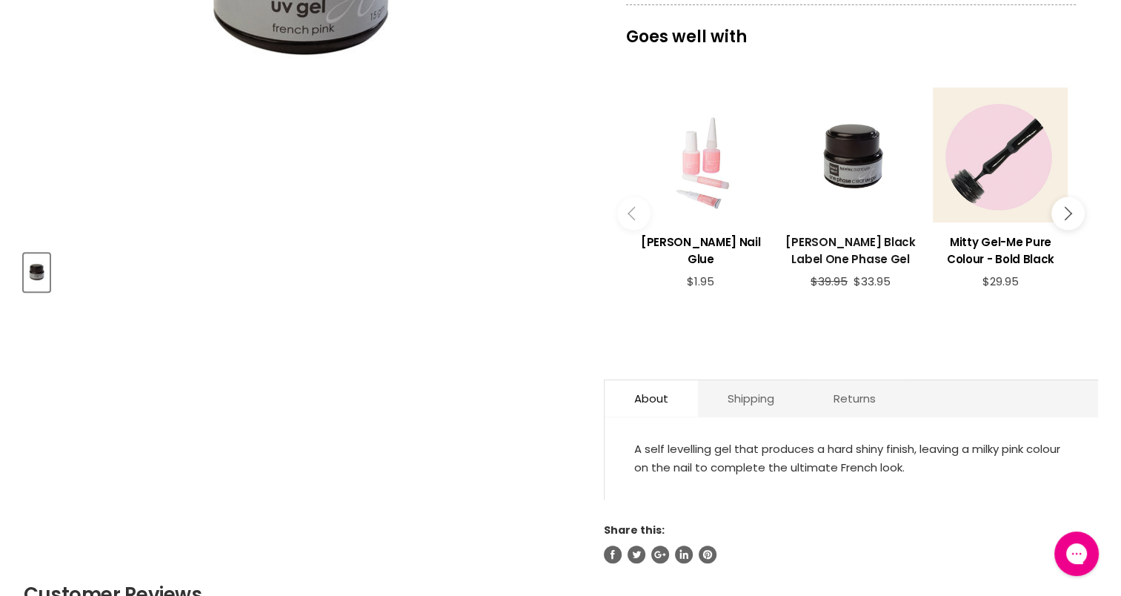
click at [847, 254] on h3 "Hawley Black Label One Phase Gel" at bounding box center [850, 250] width 135 height 34
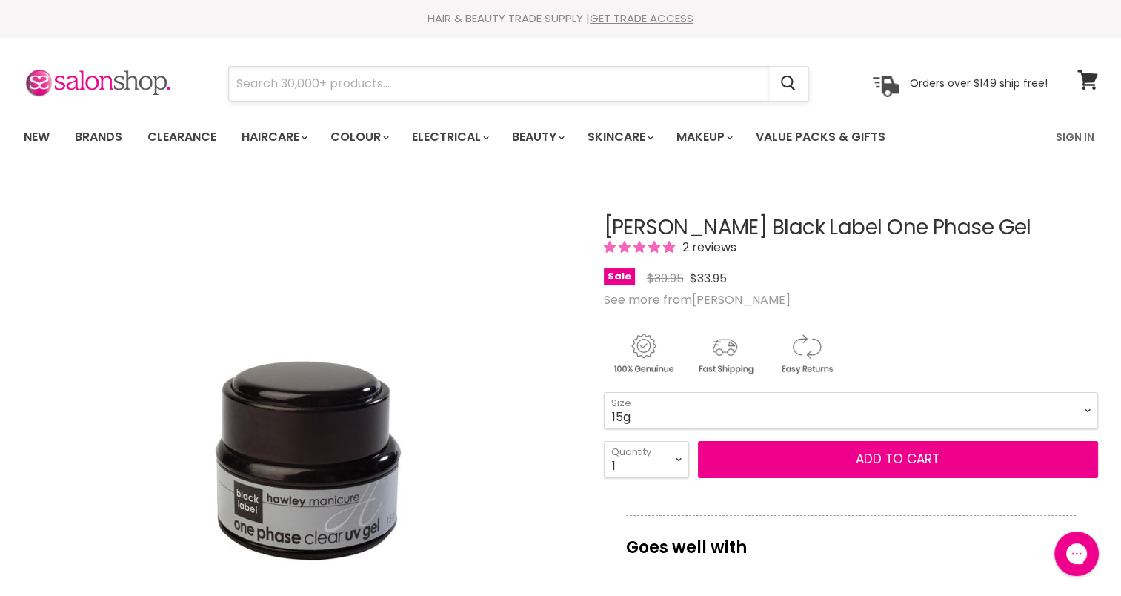
click at [428, 81] on input "Search" at bounding box center [499, 84] width 540 height 34
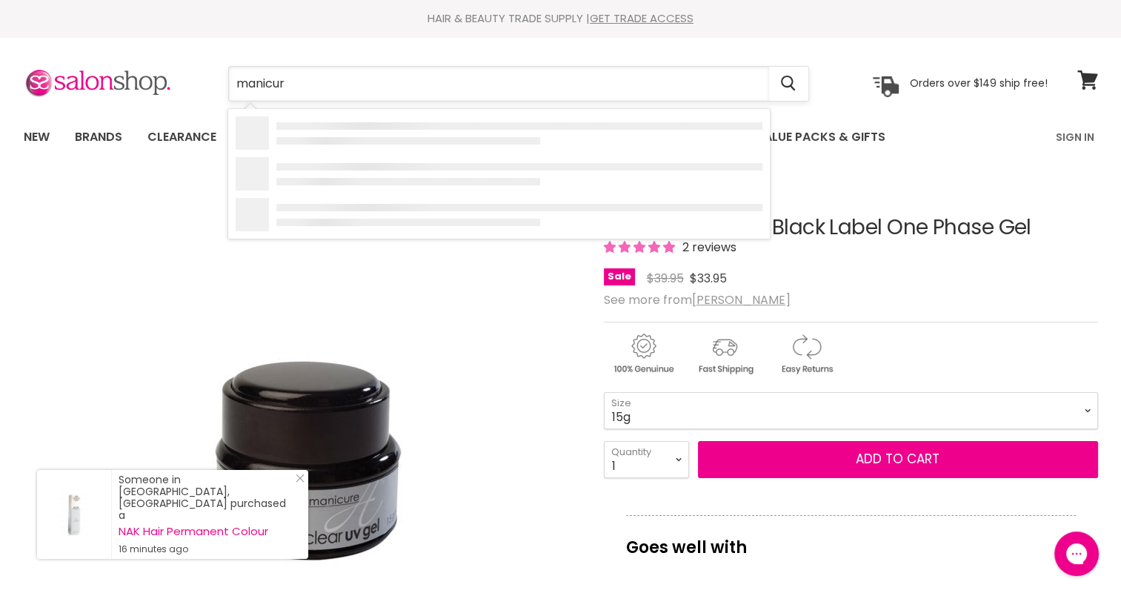
type input "manicure"
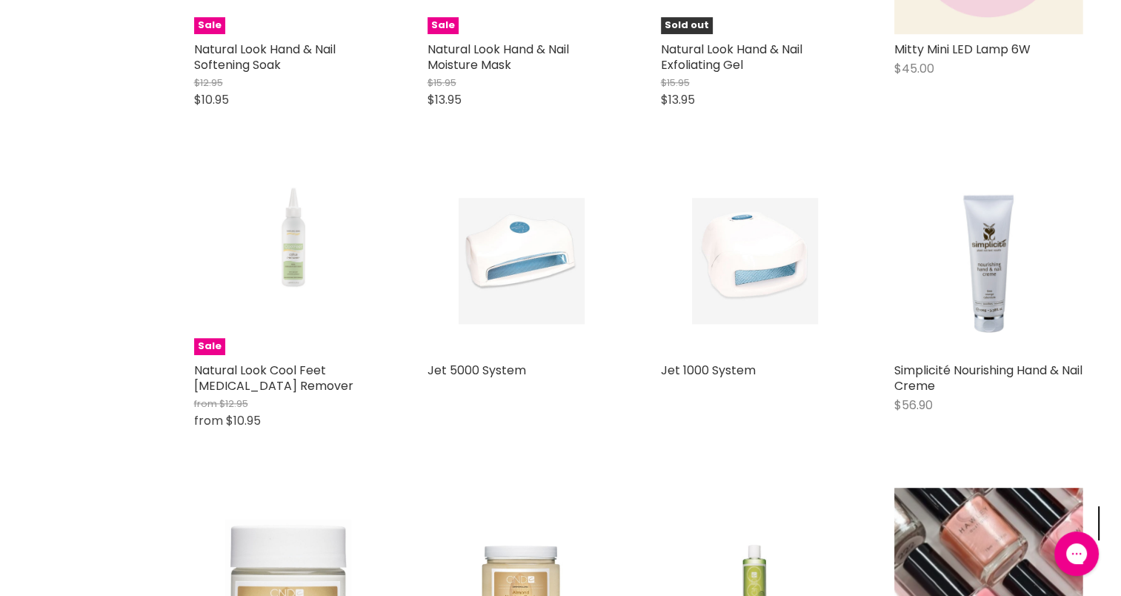
scroll to position [1427, 0]
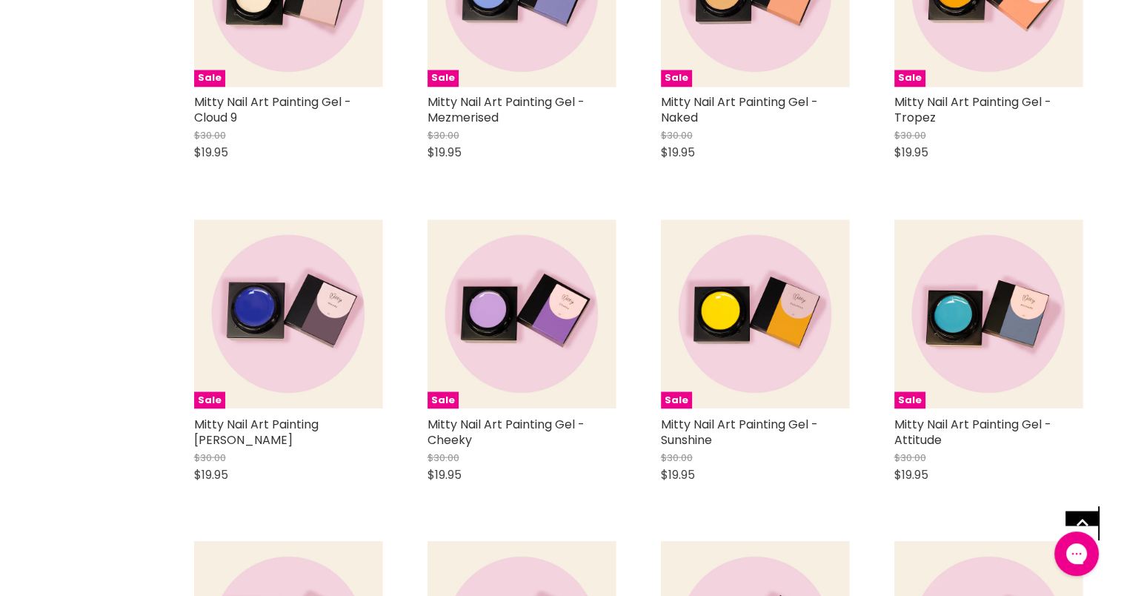
scroll to position [2644, 0]
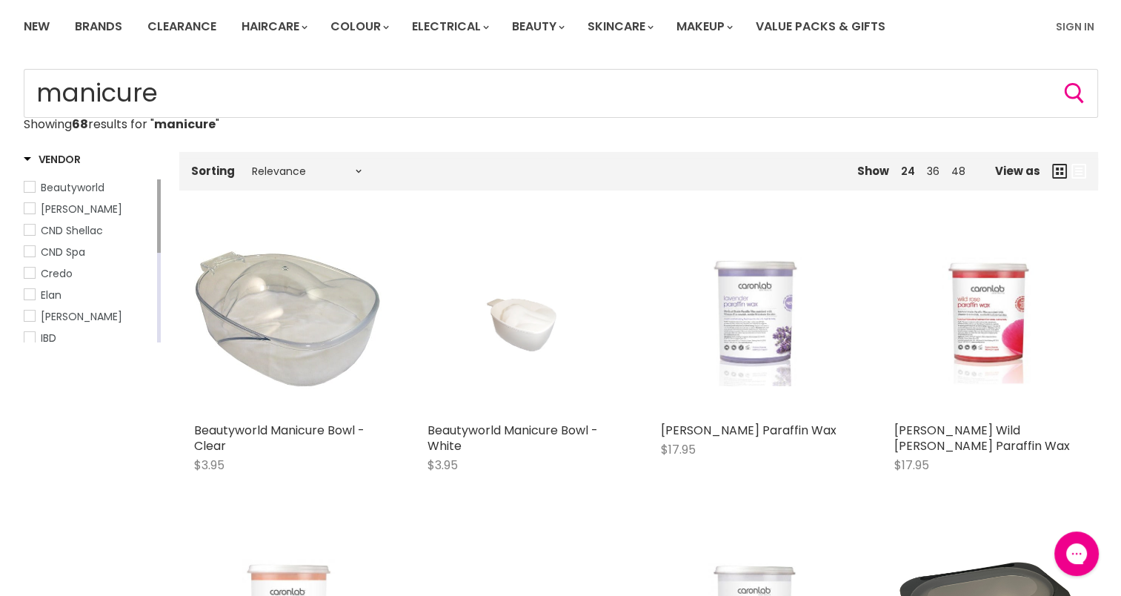
scroll to position [32, 0]
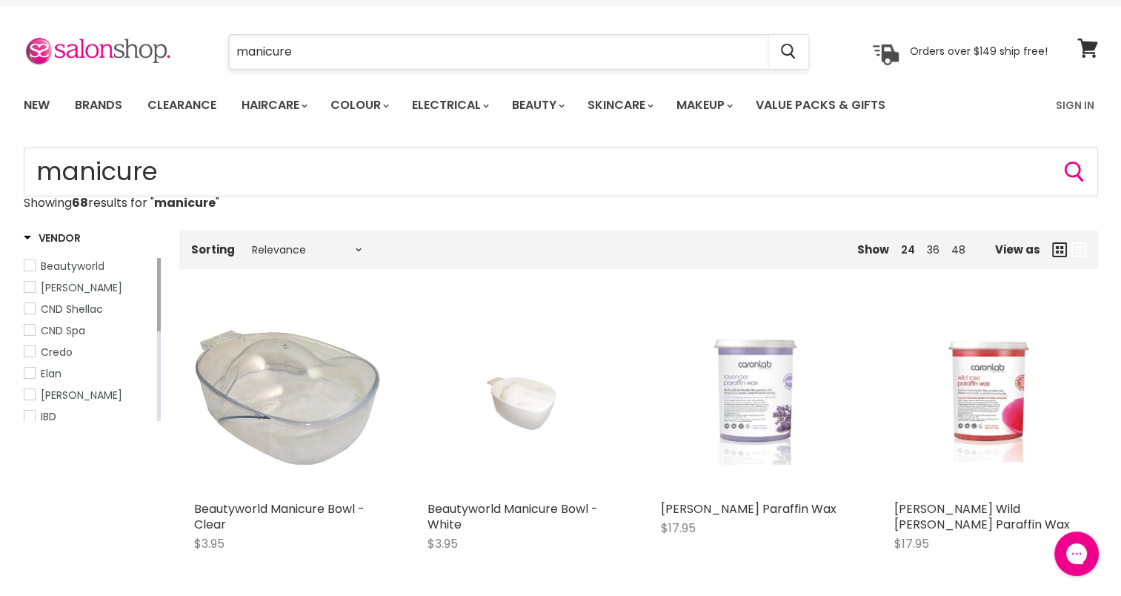
click at [758, 56] on input "manicure" at bounding box center [499, 52] width 540 height 34
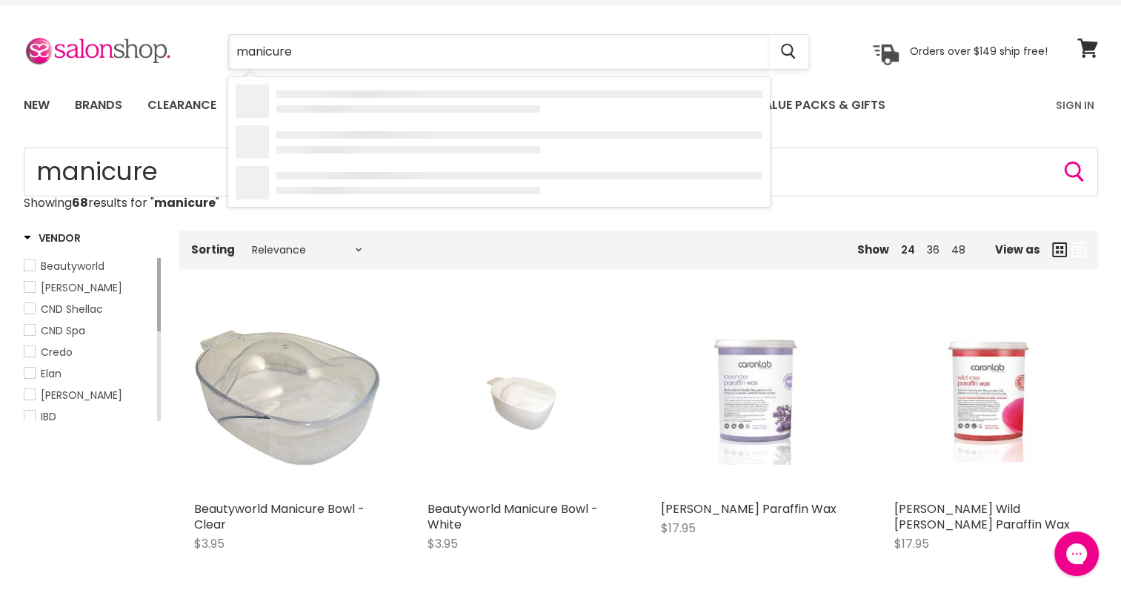
click at [758, 56] on input "manicure" at bounding box center [499, 52] width 540 height 34
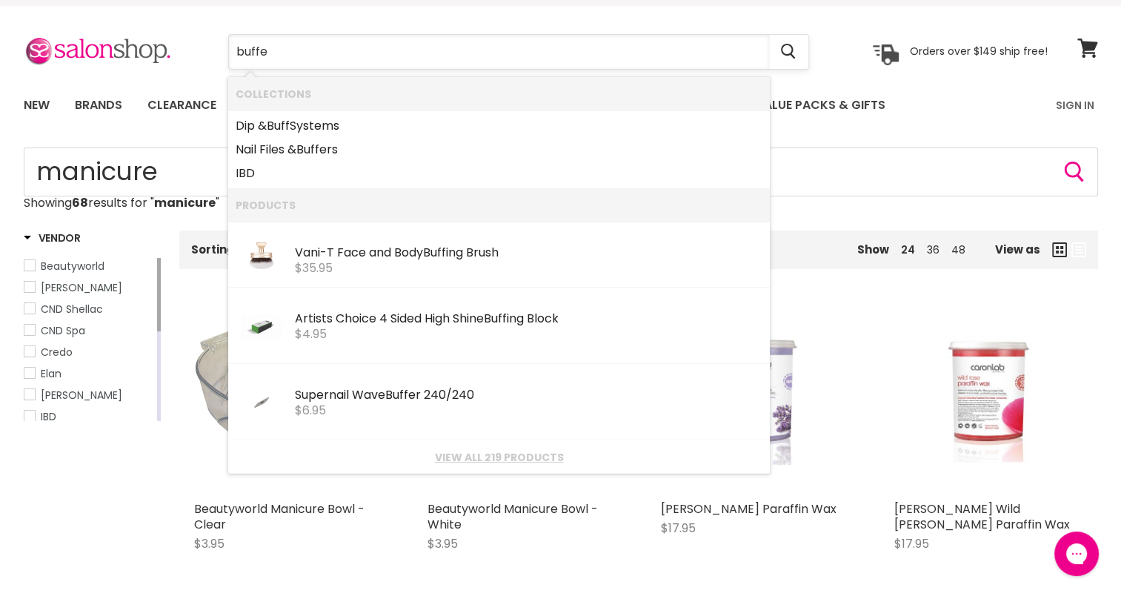
type input "buffer"
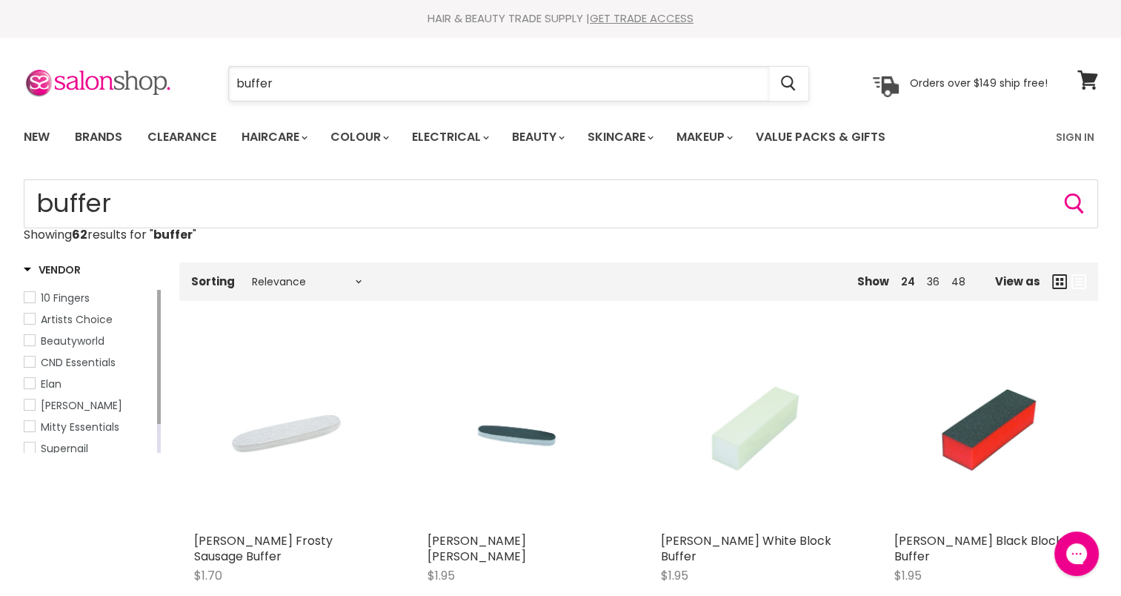
click at [294, 80] on input "buffer" at bounding box center [499, 84] width 540 height 34
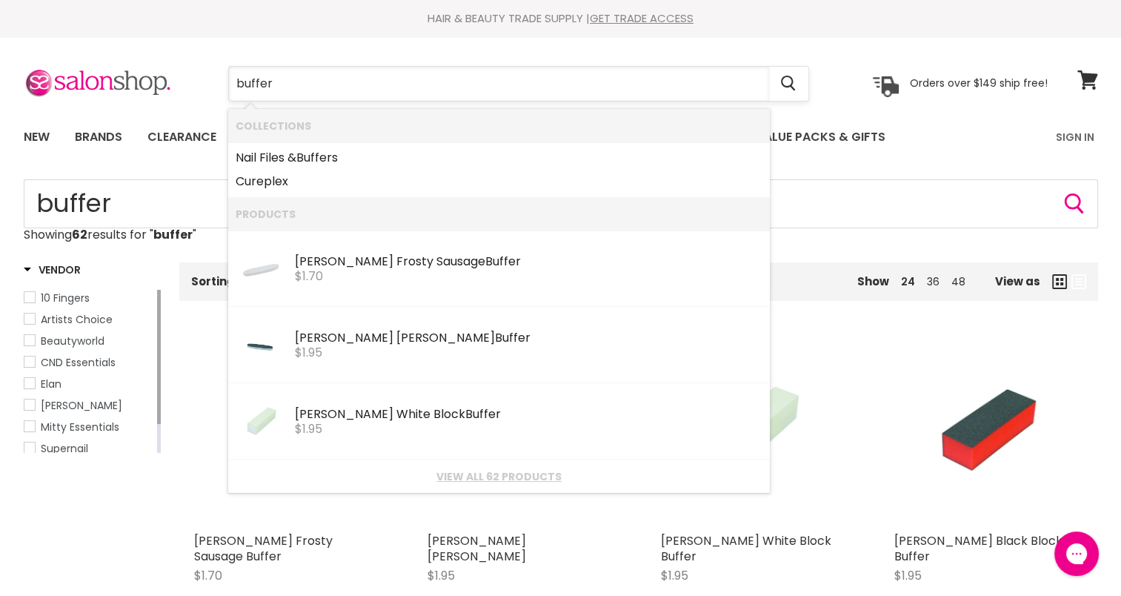
click at [294, 80] on input "buffer" at bounding box center [499, 84] width 540 height 34
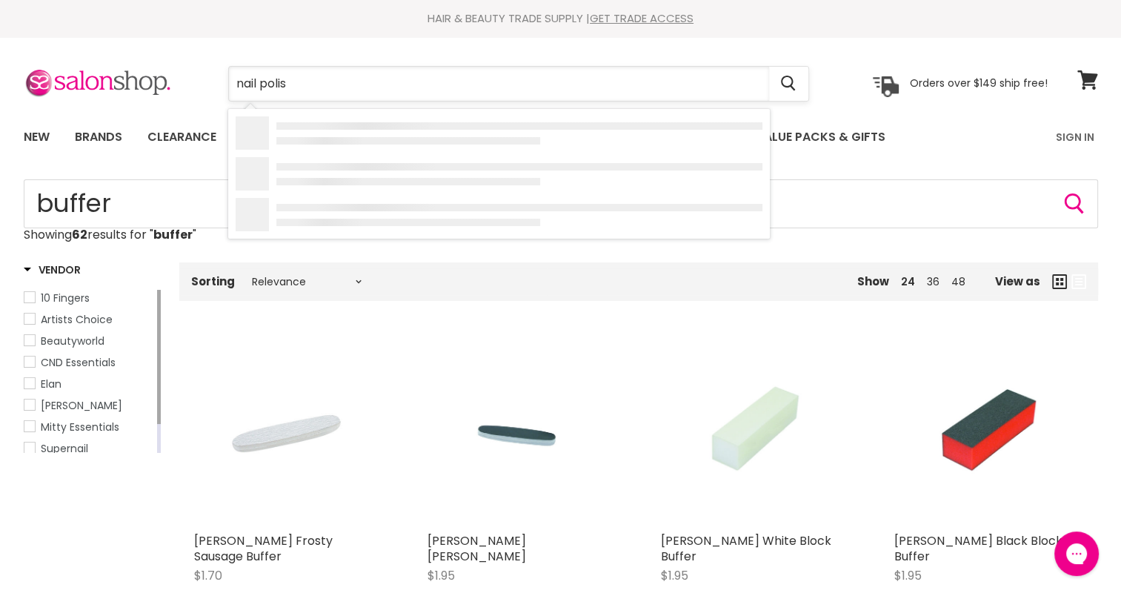
type input "nail polish"
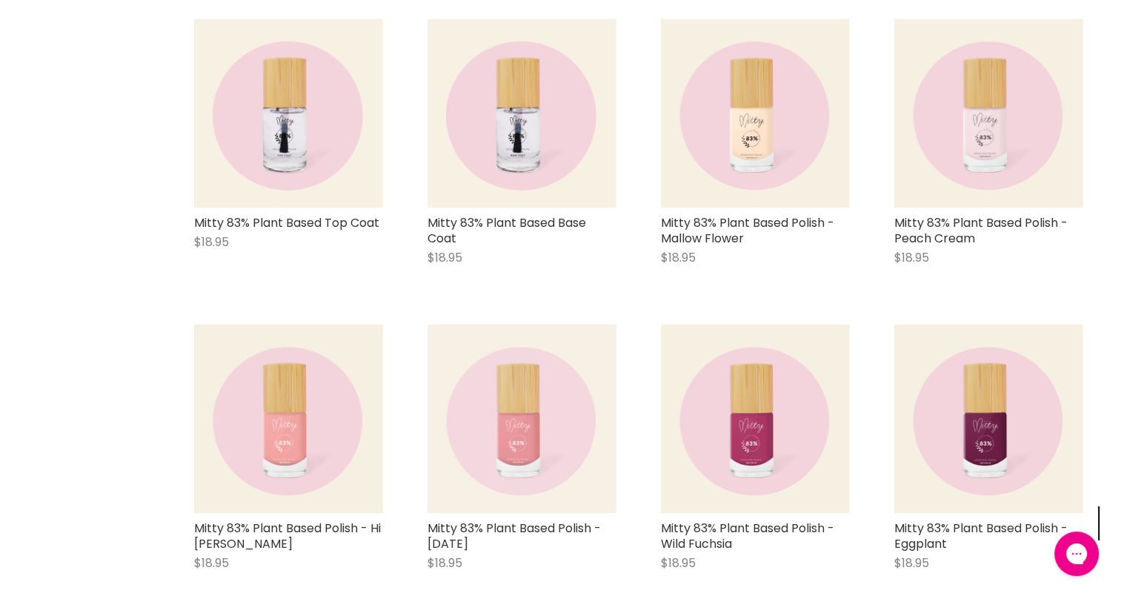
scroll to position [1482, 0]
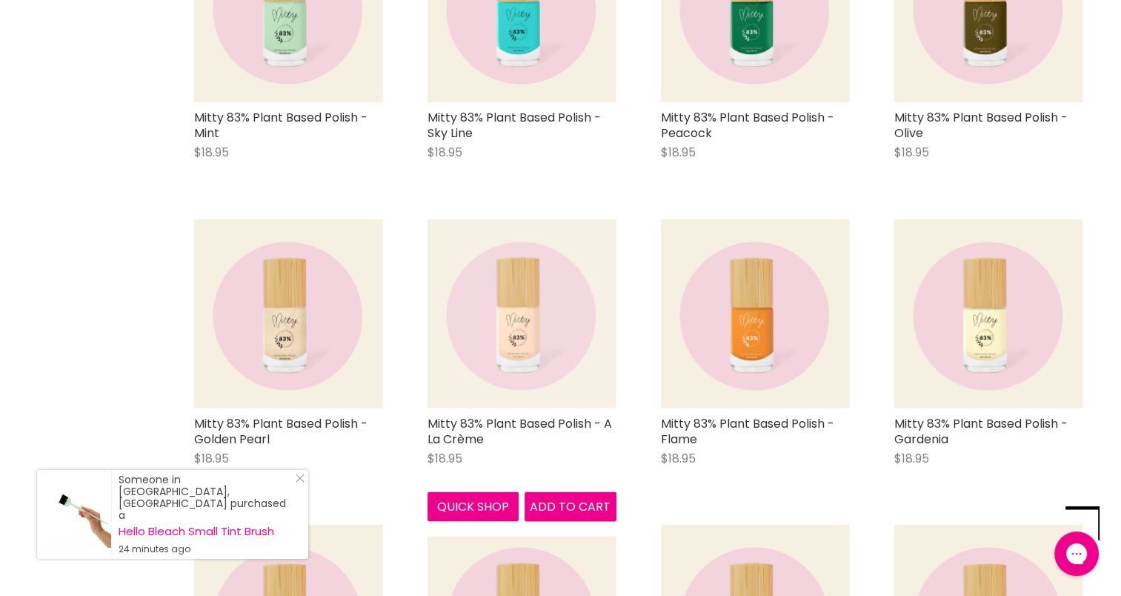
scroll to position [2716, 0]
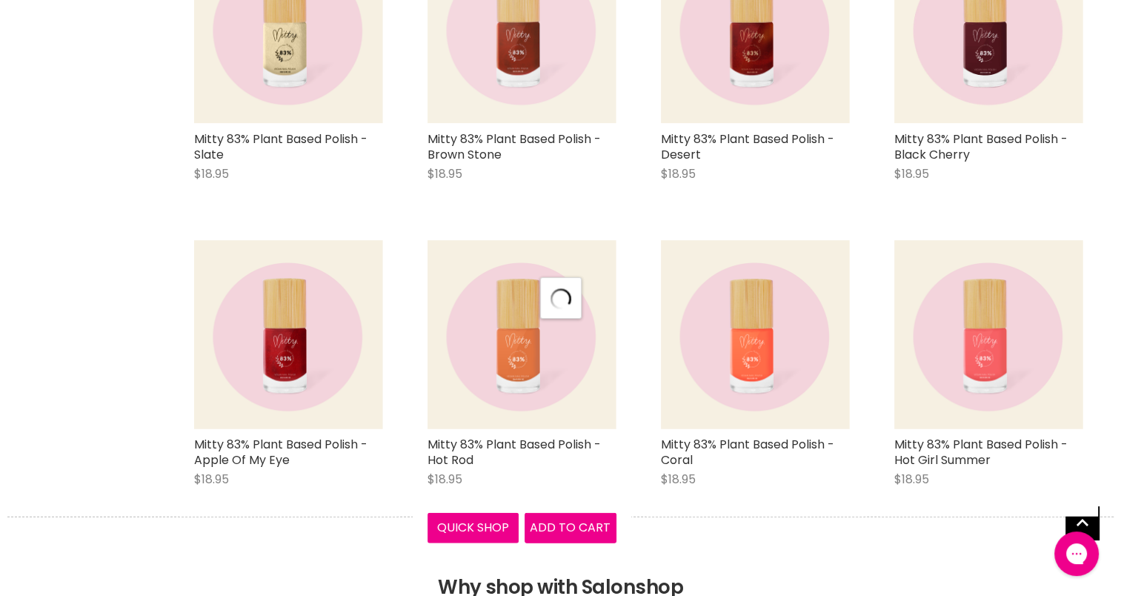
scroll to position [3704, 0]
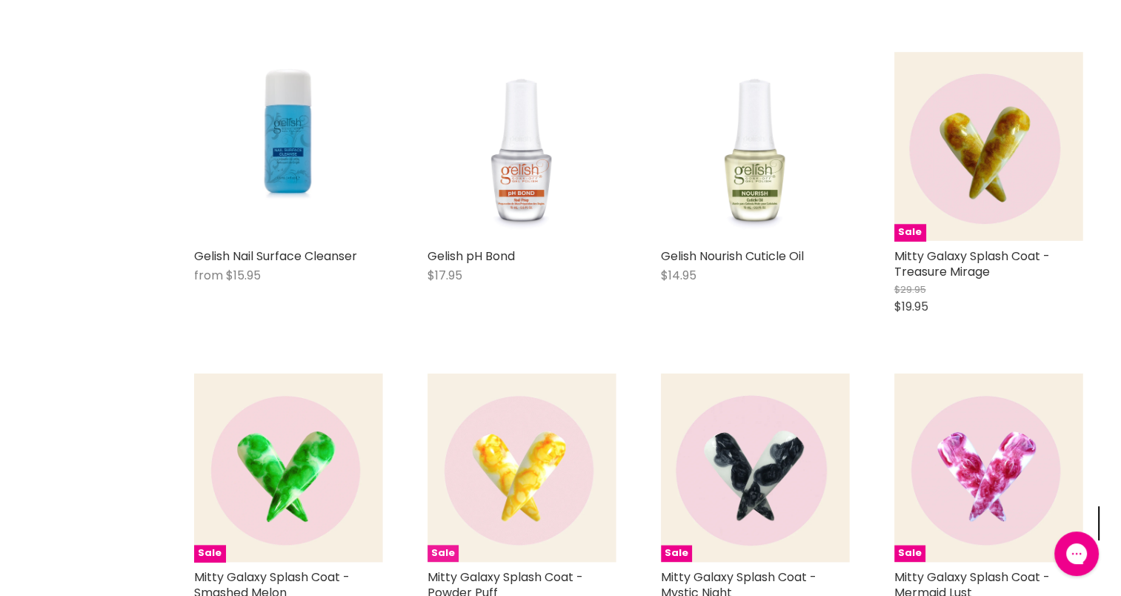
scroll to position [7408, 0]
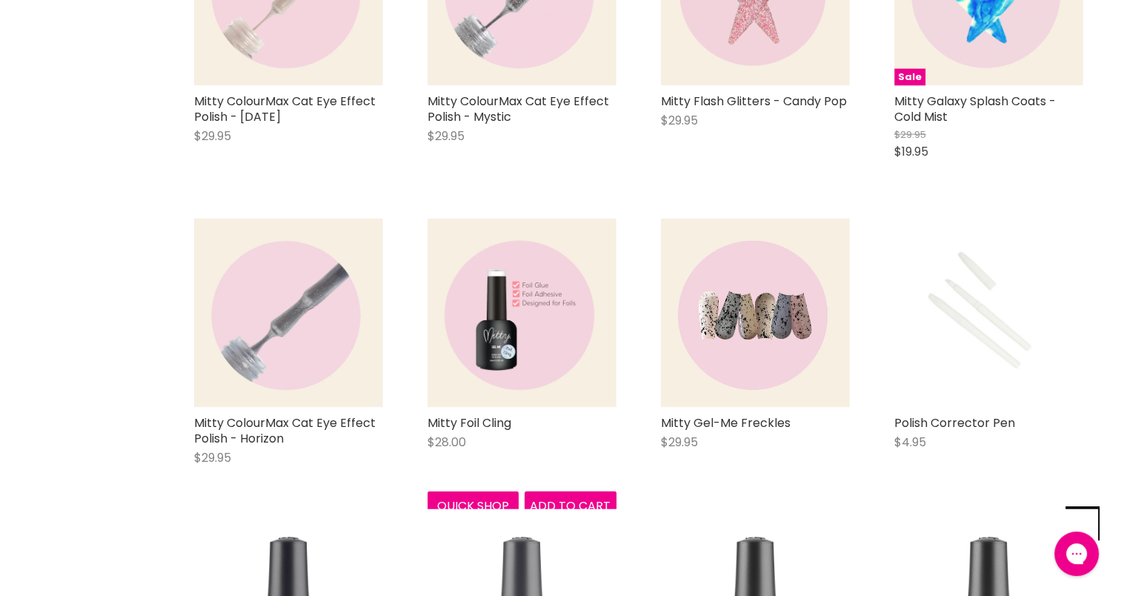
scroll to position [9136, 0]
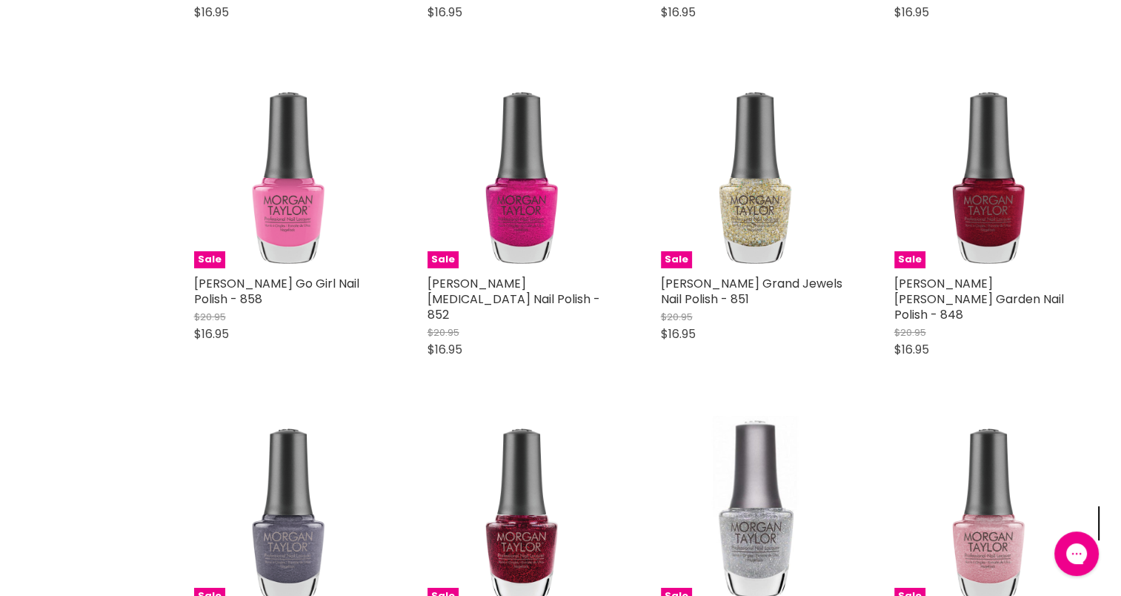
scroll to position [10864, 0]
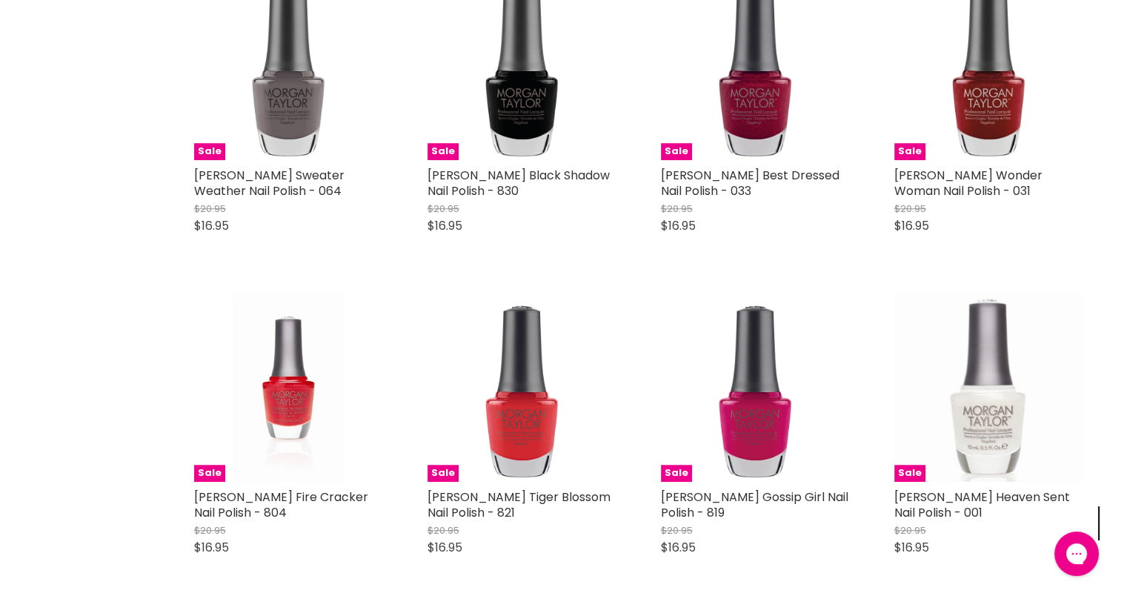
scroll to position [13086, 0]
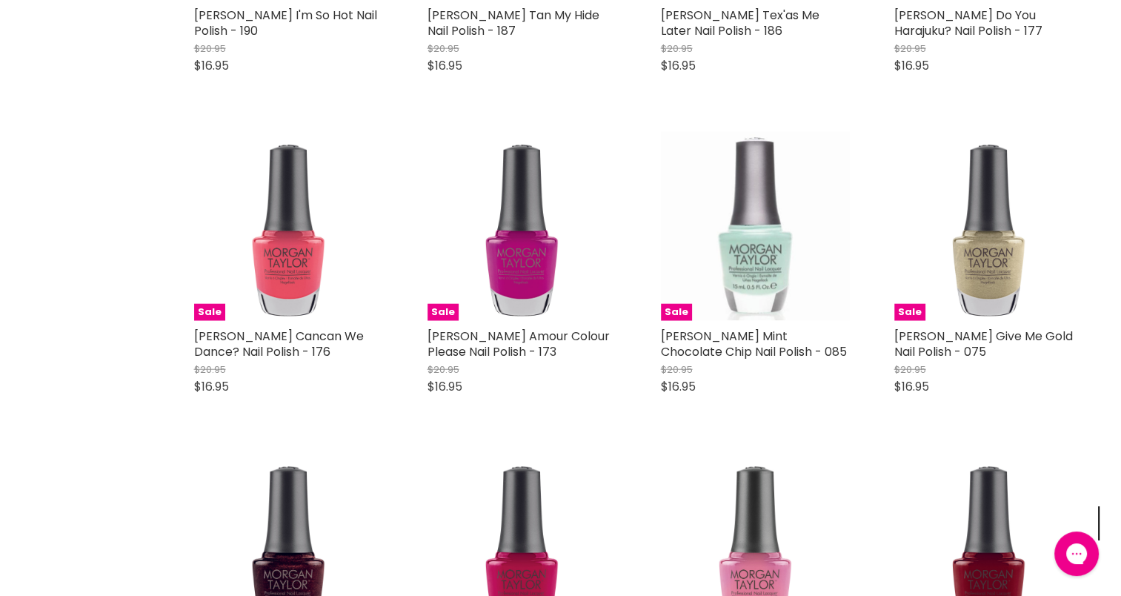
scroll to position [15336, 0]
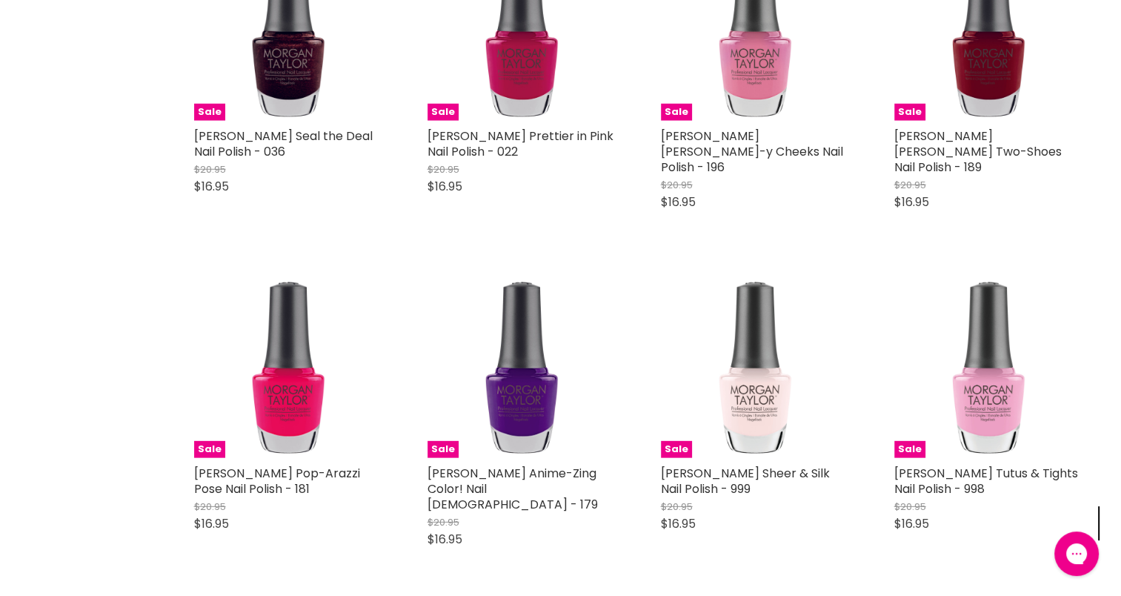
scroll to position [15857, 0]
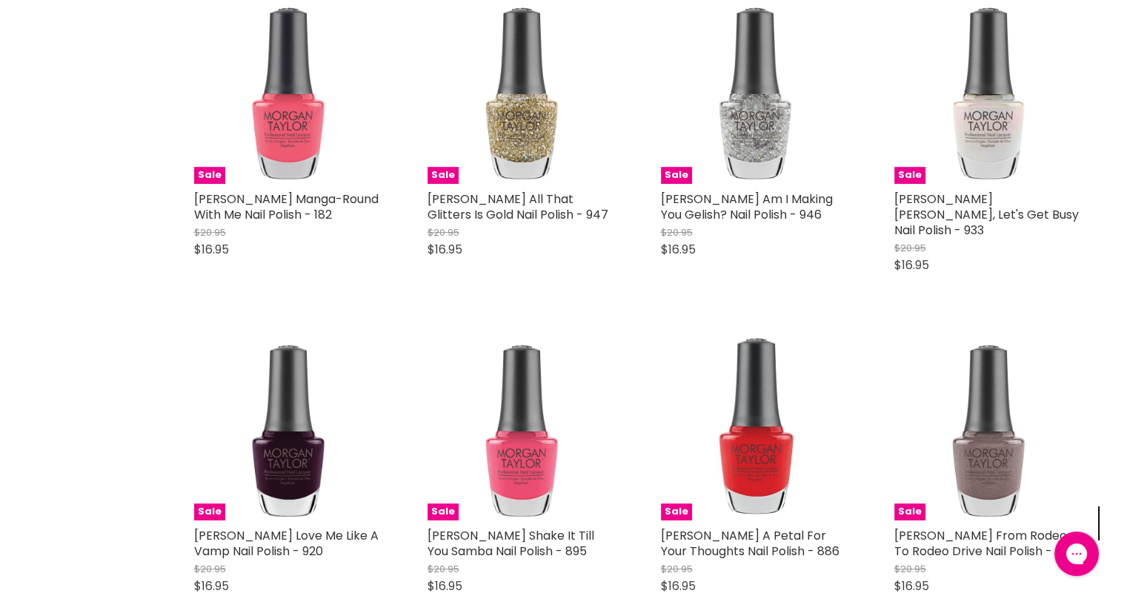
scroll to position [18307, 0]
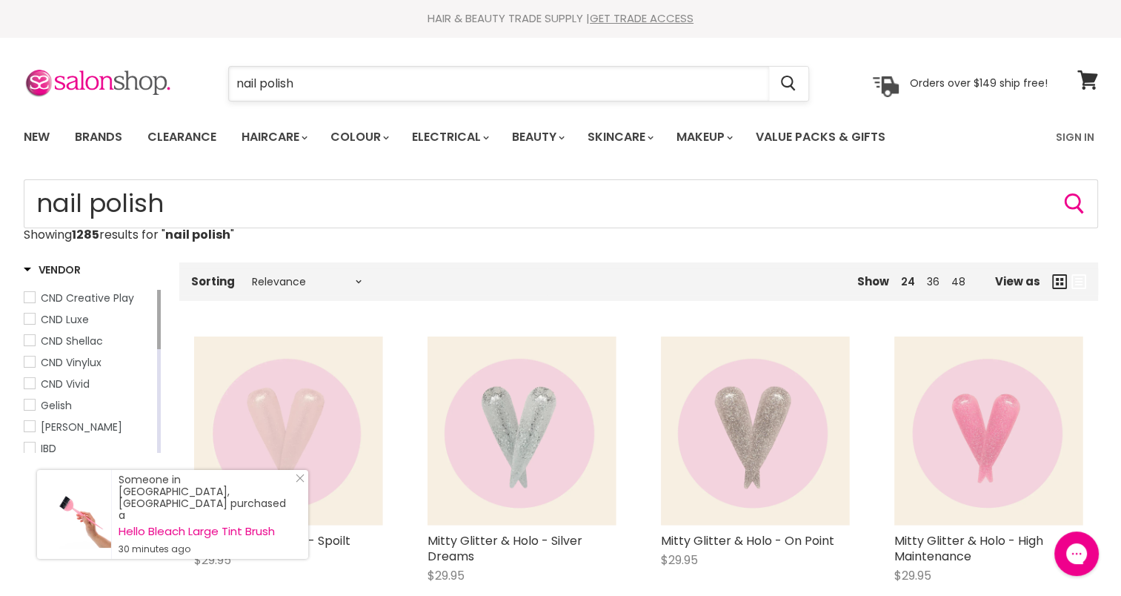
click at [341, 86] on input "nail polish" at bounding box center [499, 84] width 540 height 34
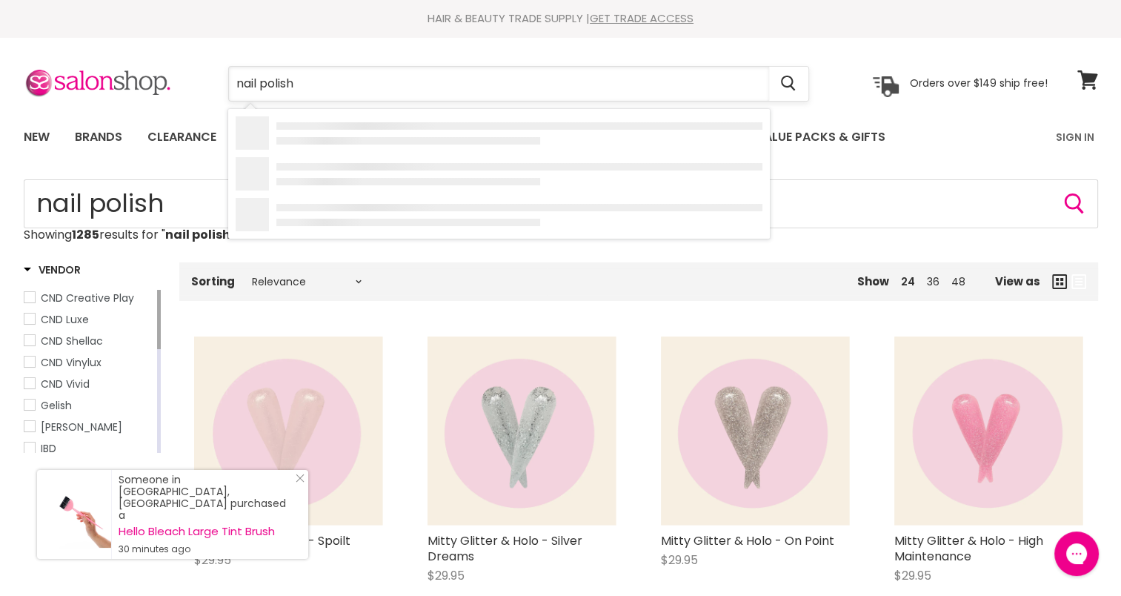
click at [341, 86] on input "nail polish" at bounding box center [499, 84] width 540 height 34
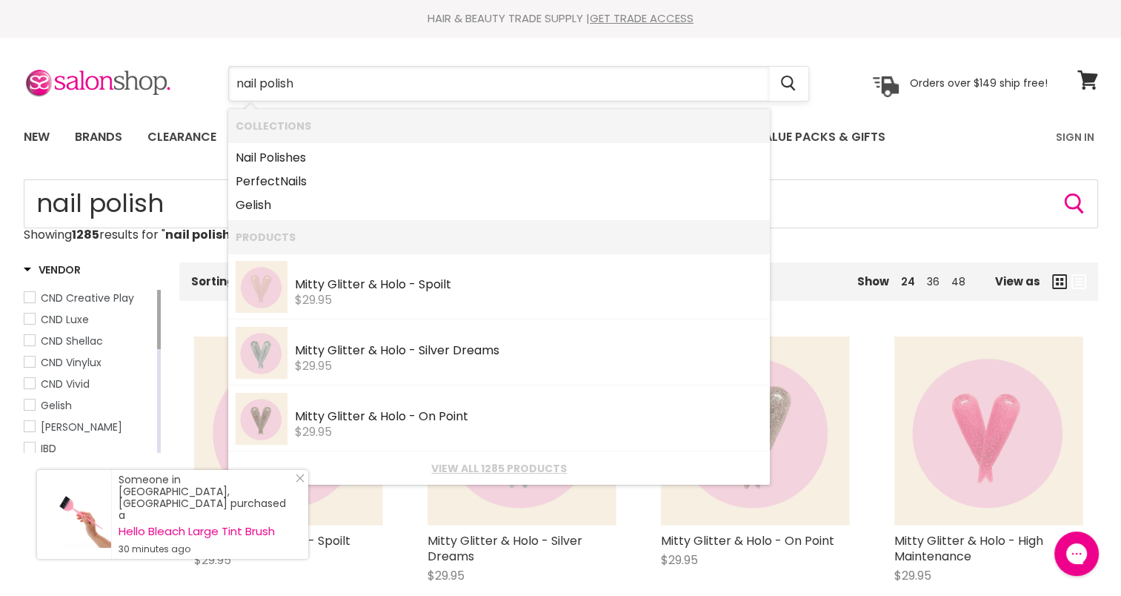
click at [341, 86] on input "nail polish" at bounding box center [499, 84] width 540 height 34
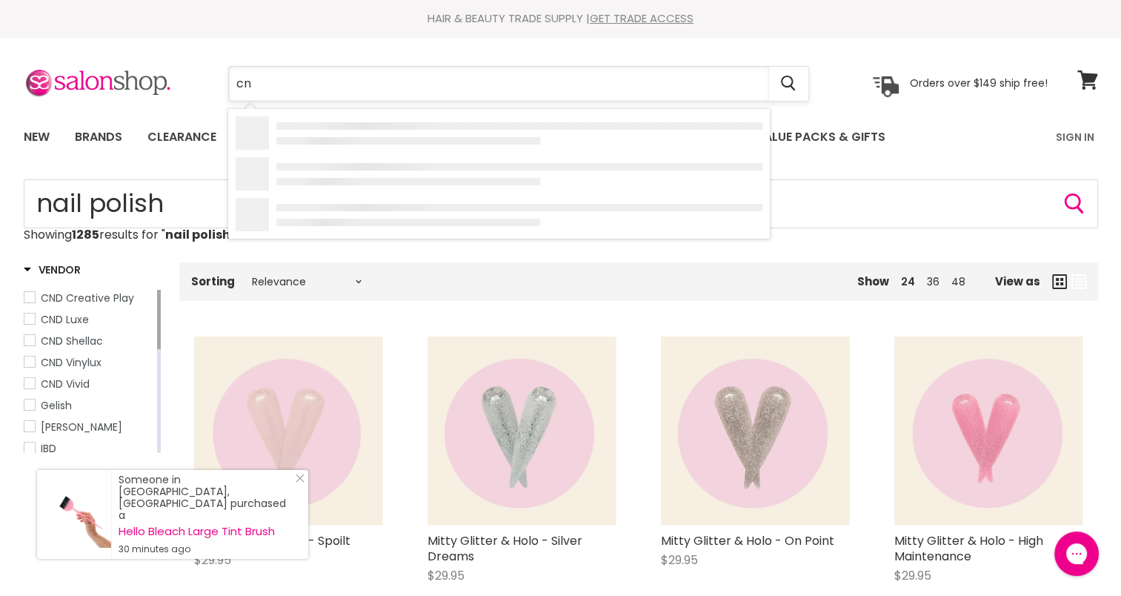
type input "cnd"
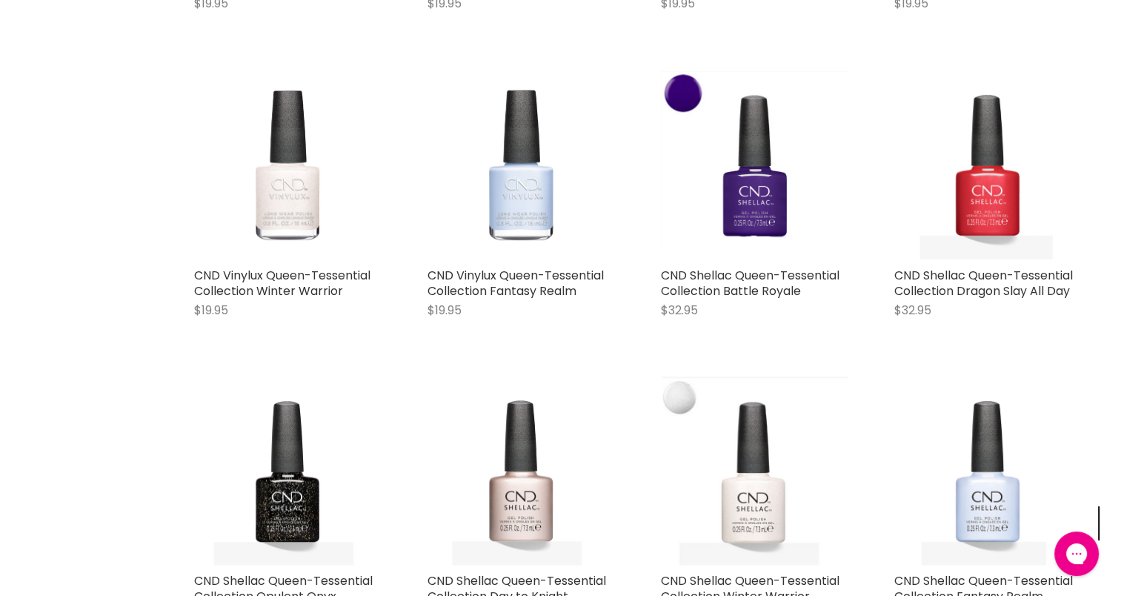
scroll to position [3277, 0]
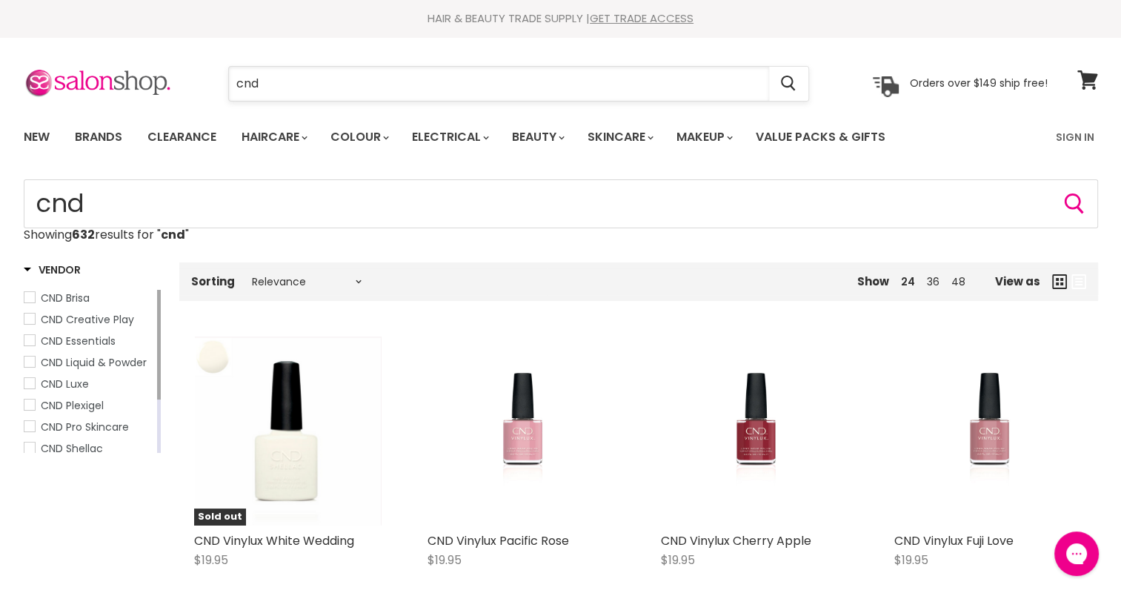
click at [383, 76] on input "cnd" at bounding box center [499, 84] width 540 height 34
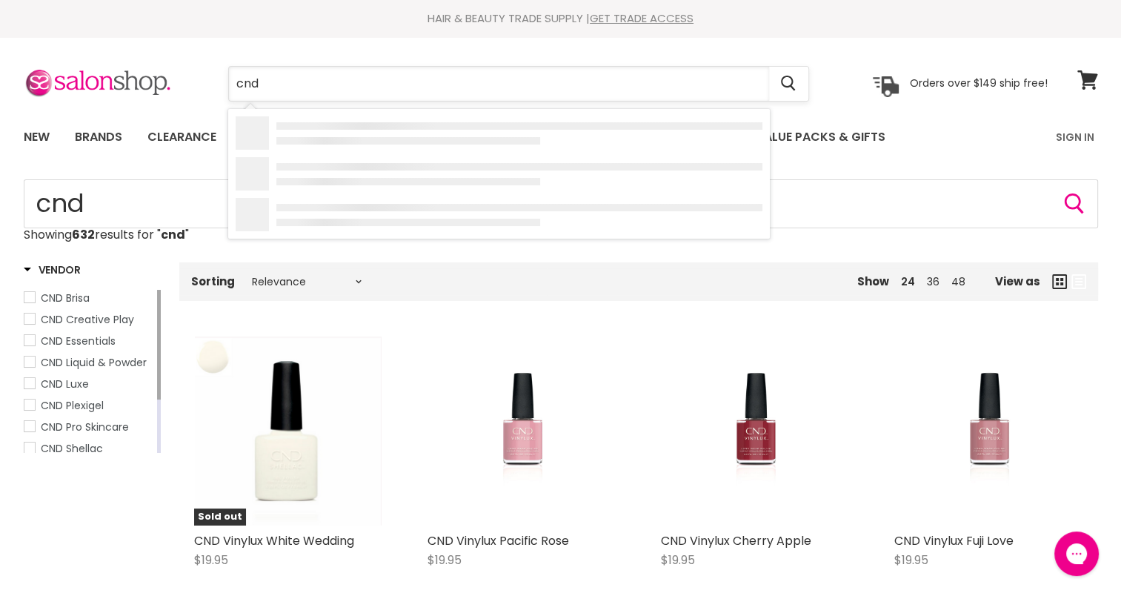
click at [383, 76] on input "cnd" at bounding box center [499, 84] width 540 height 34
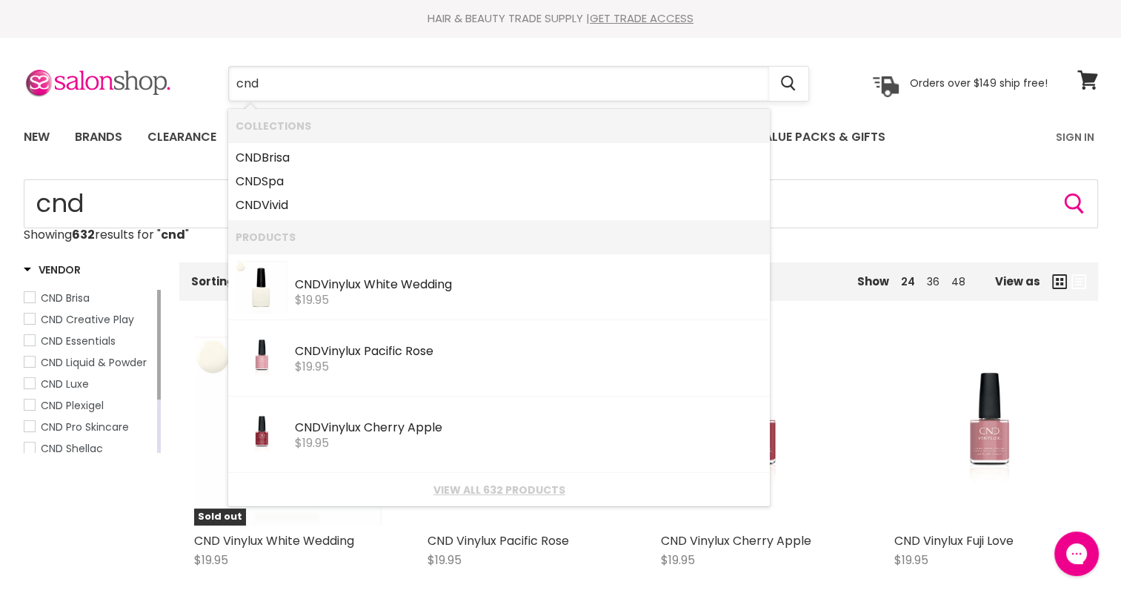
paste input "CND Vinylux"
type input "CND Vinylux"
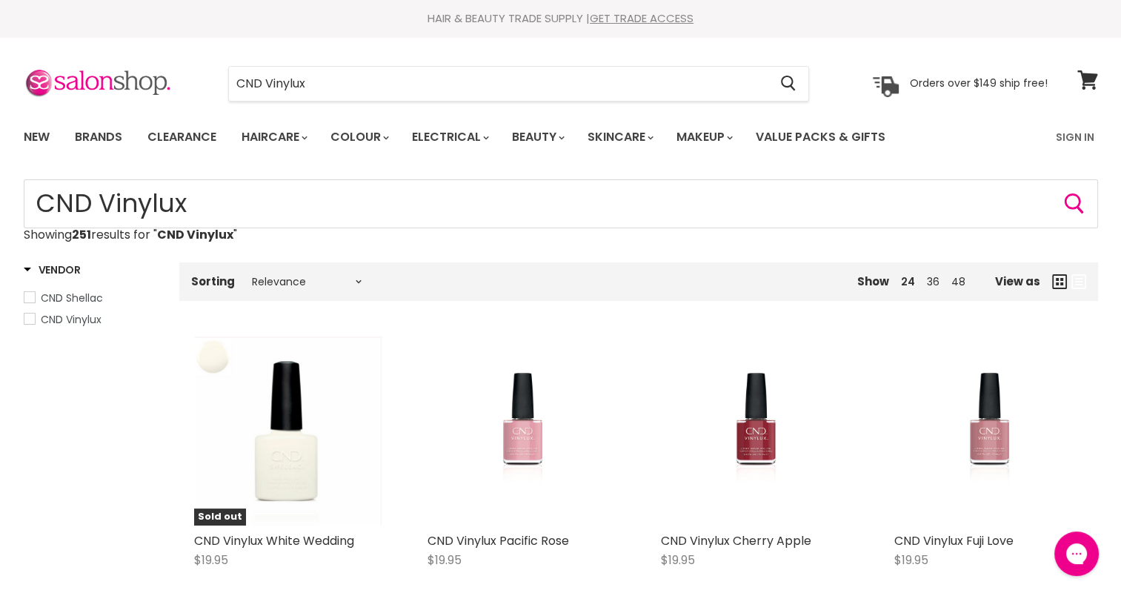
click at [28, 322] on span "CND Vinylux" at bounding box center [29, 318] width 10 height 10
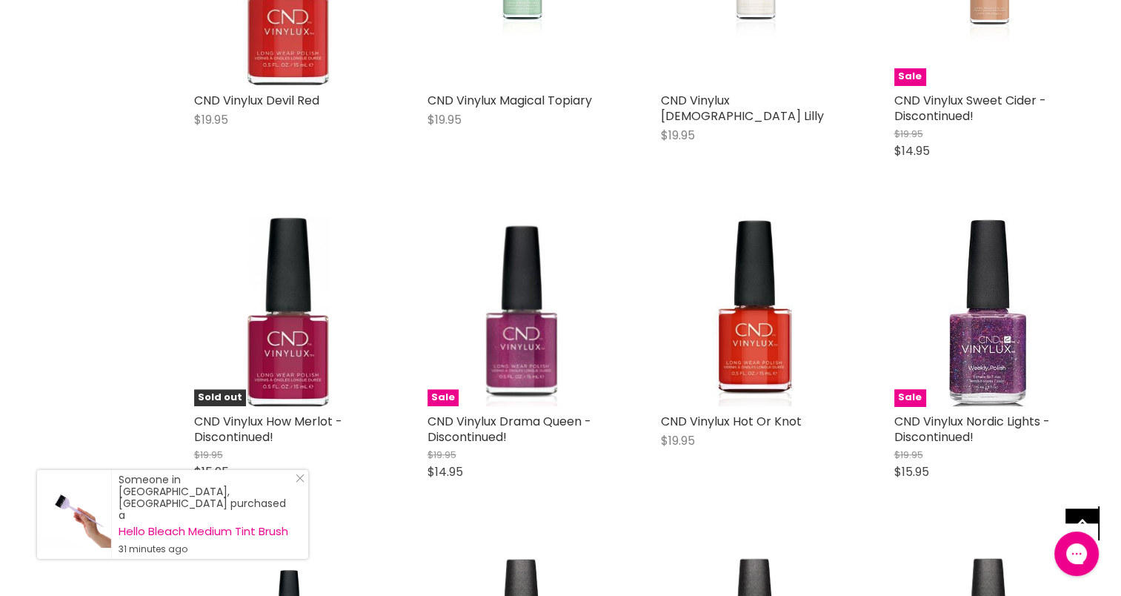
scroll to position [1033, 0]
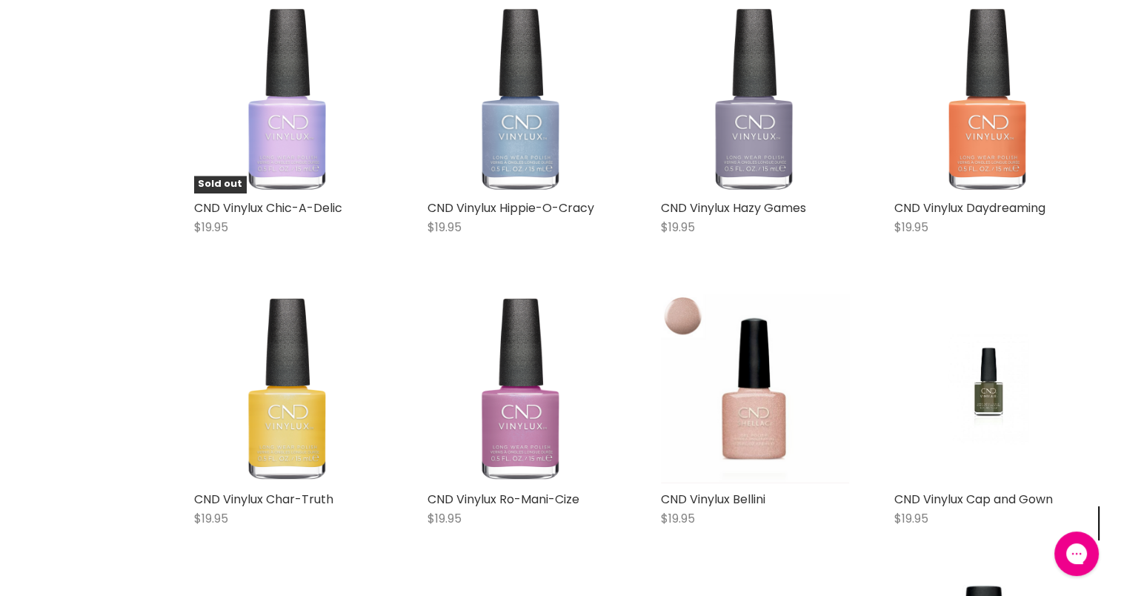
scroll to position [3022, 0]
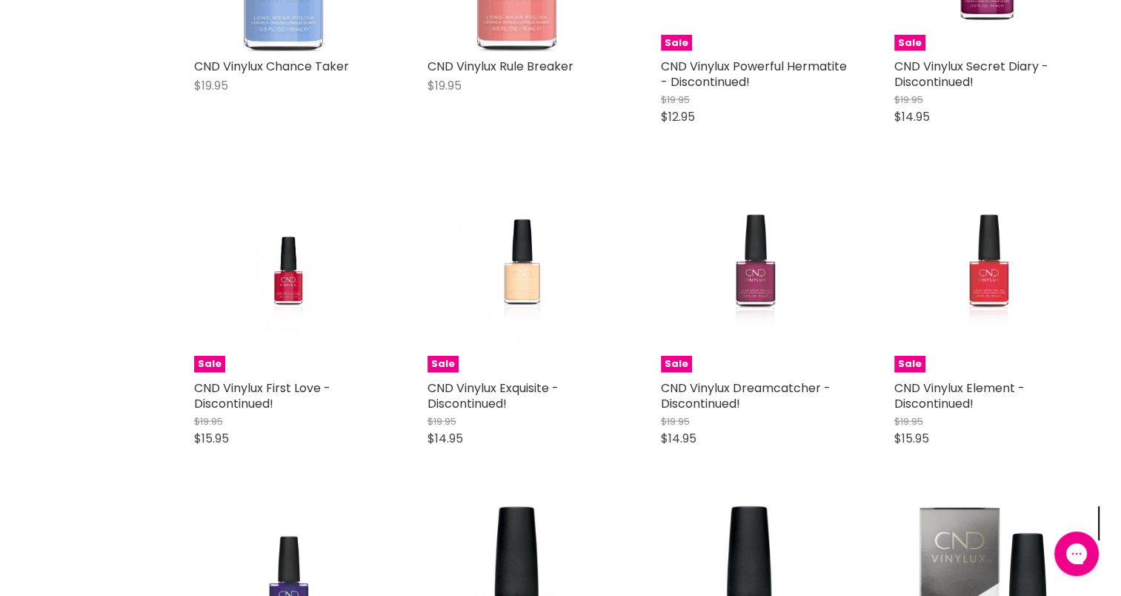
scroll to position [4065, 0]
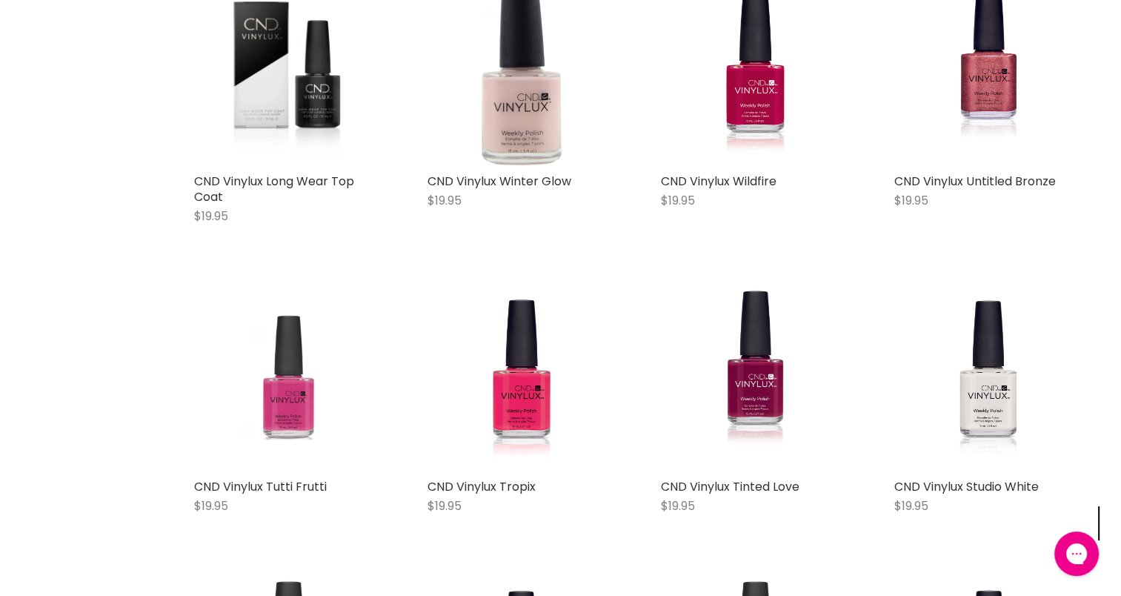
scroll to position [6783, 0]
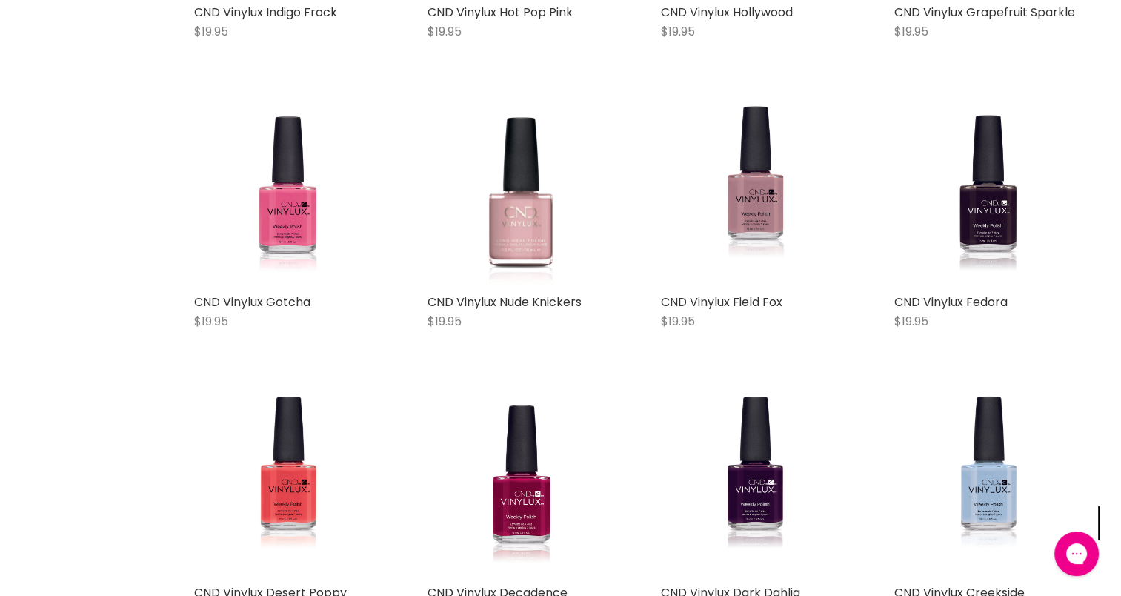
scroll to position [8768, 0]
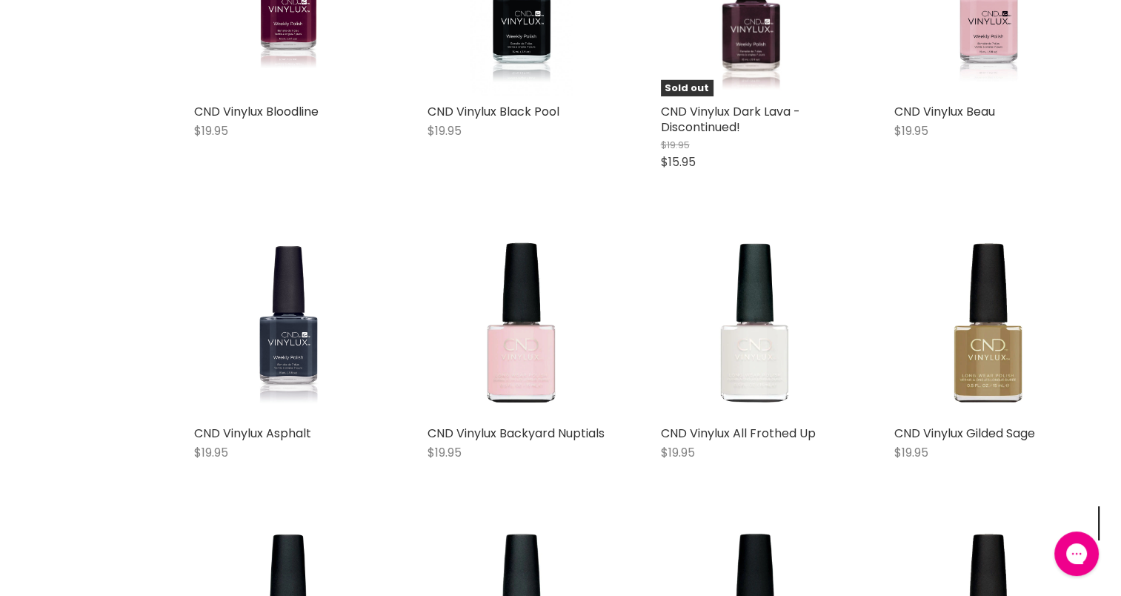
scroll to position [10036, 0]
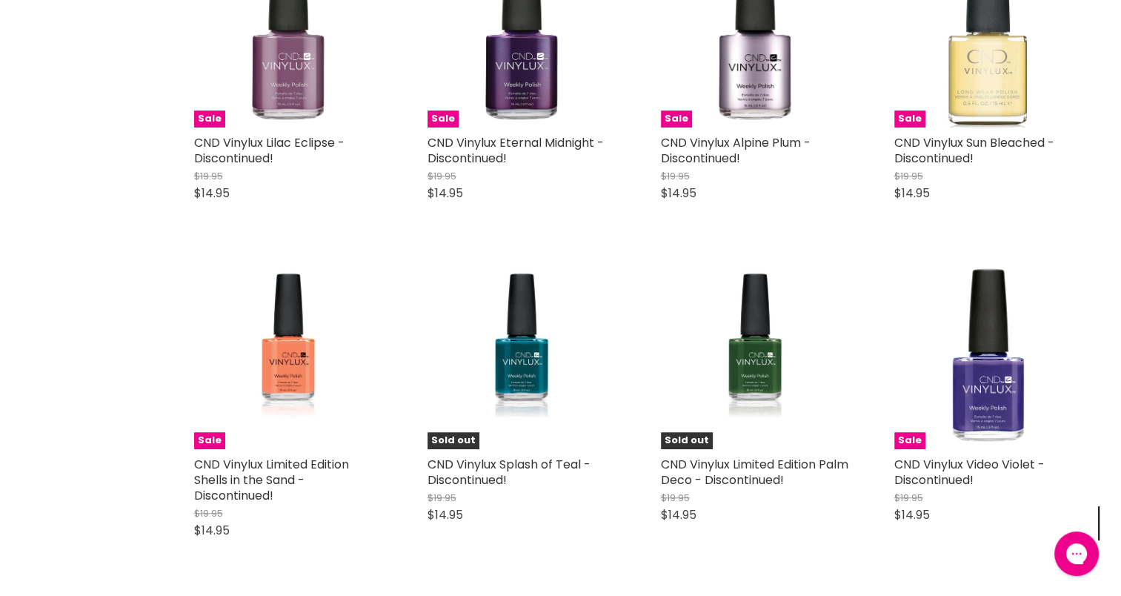
scroll to position [12505, 0]
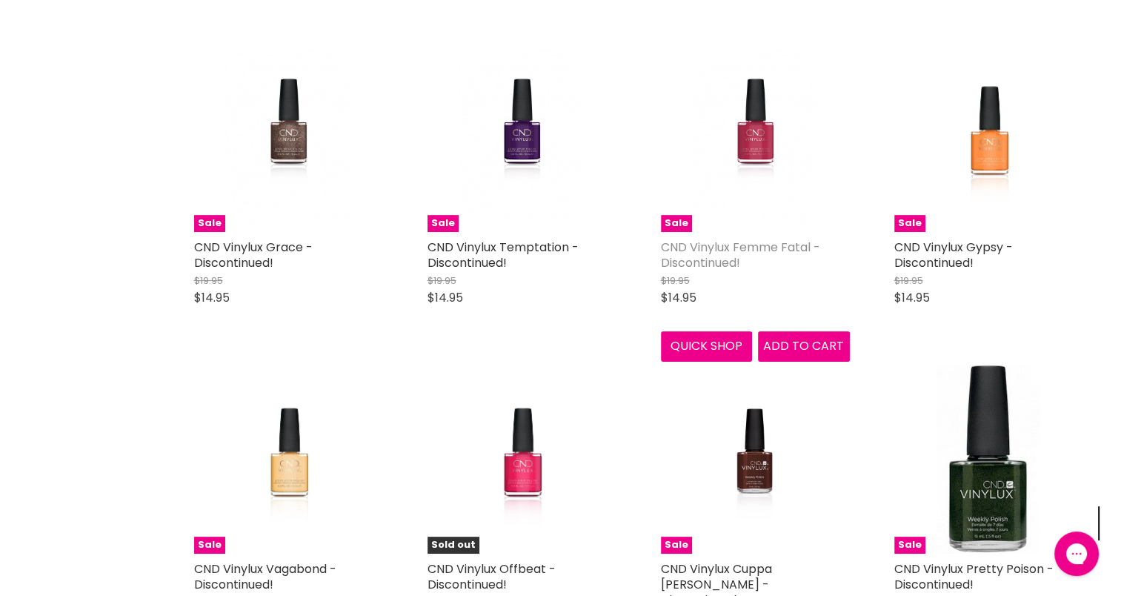
scroll to position [10993, 0]
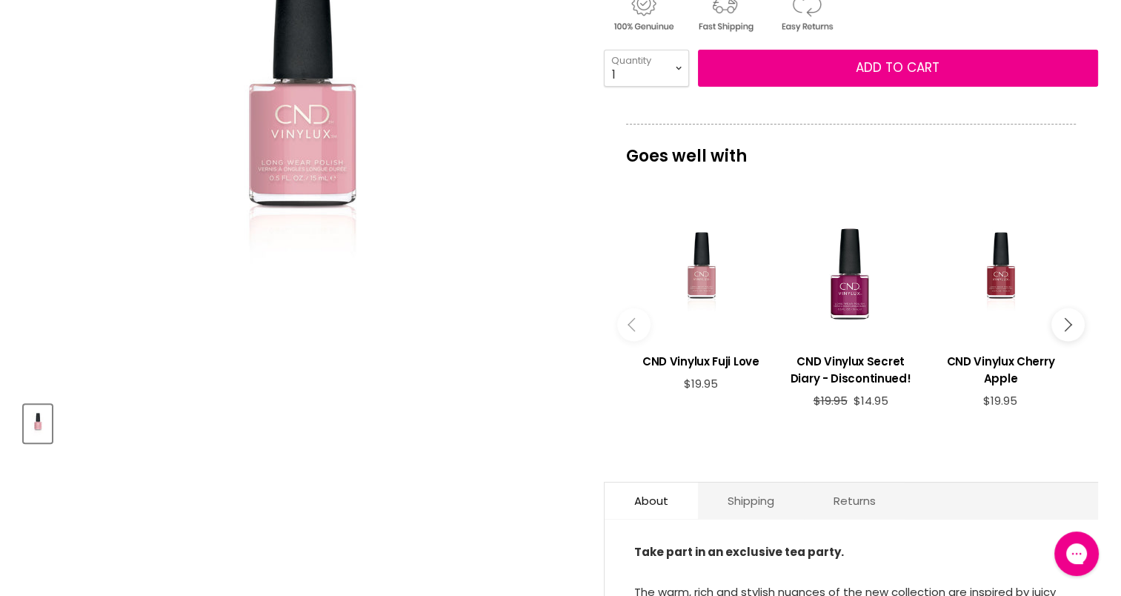
scroll to position [247, 0]
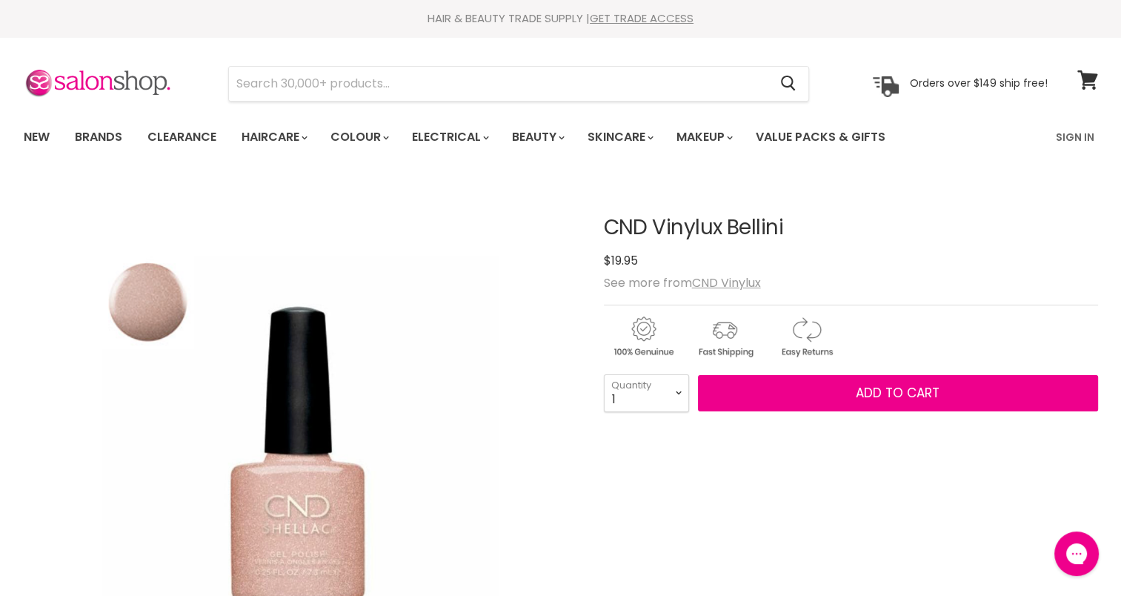
scroll to position [247, 0]
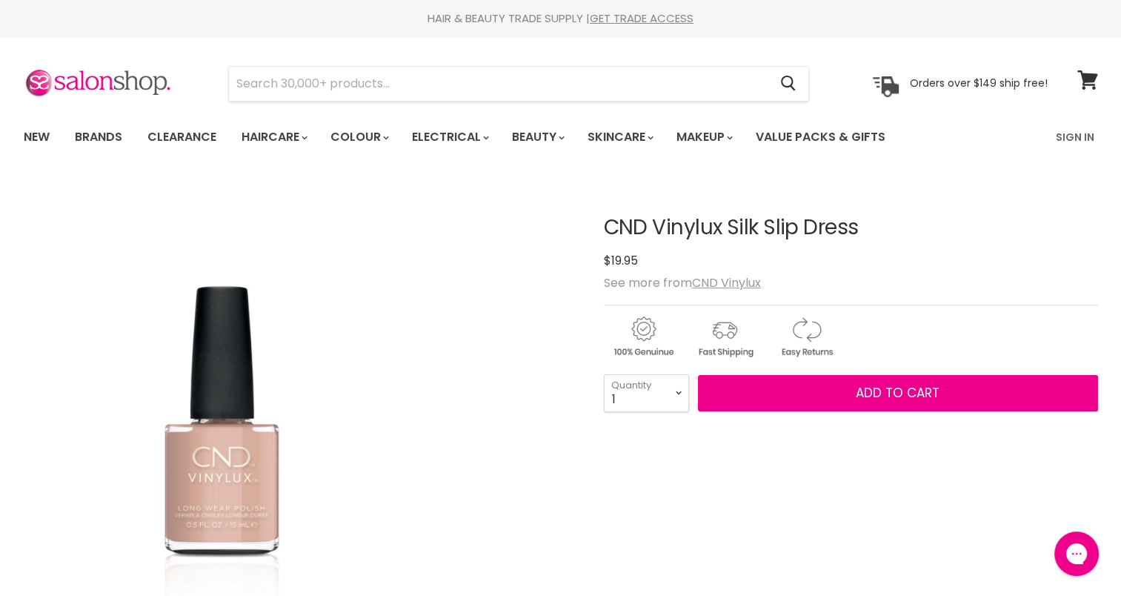
scroll to position [247, 0]
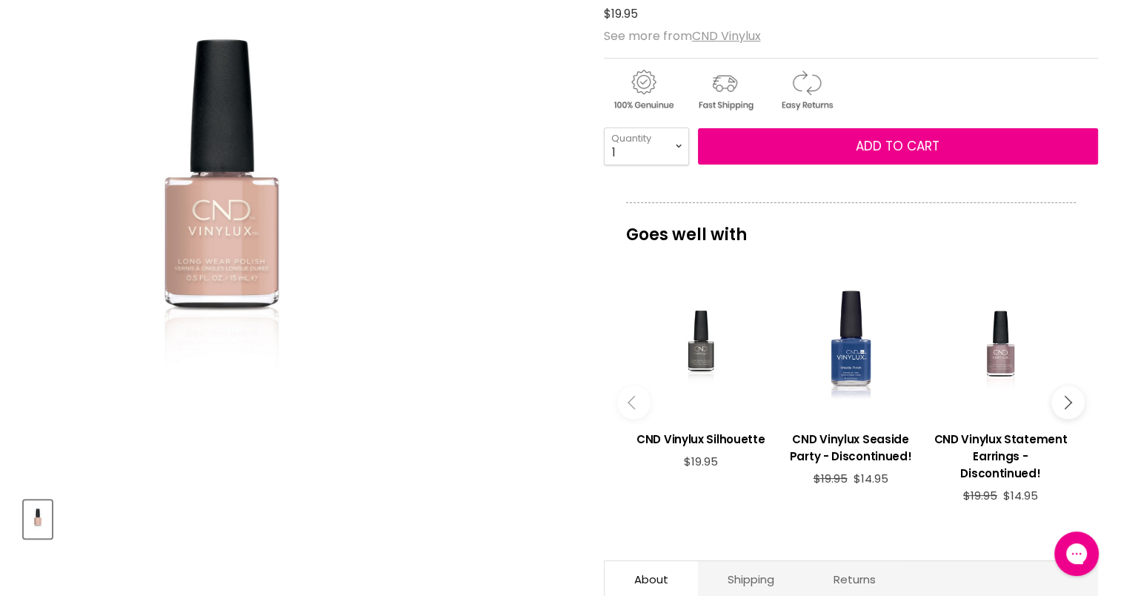
click at [212, 256] on img "CND Vinylux Silk Slip Dress image. Click or Scroll to Zoom." at bounding box center [222, 208] width 399 height 553
